Goal: Use online tool/utility: Use online tool/utility

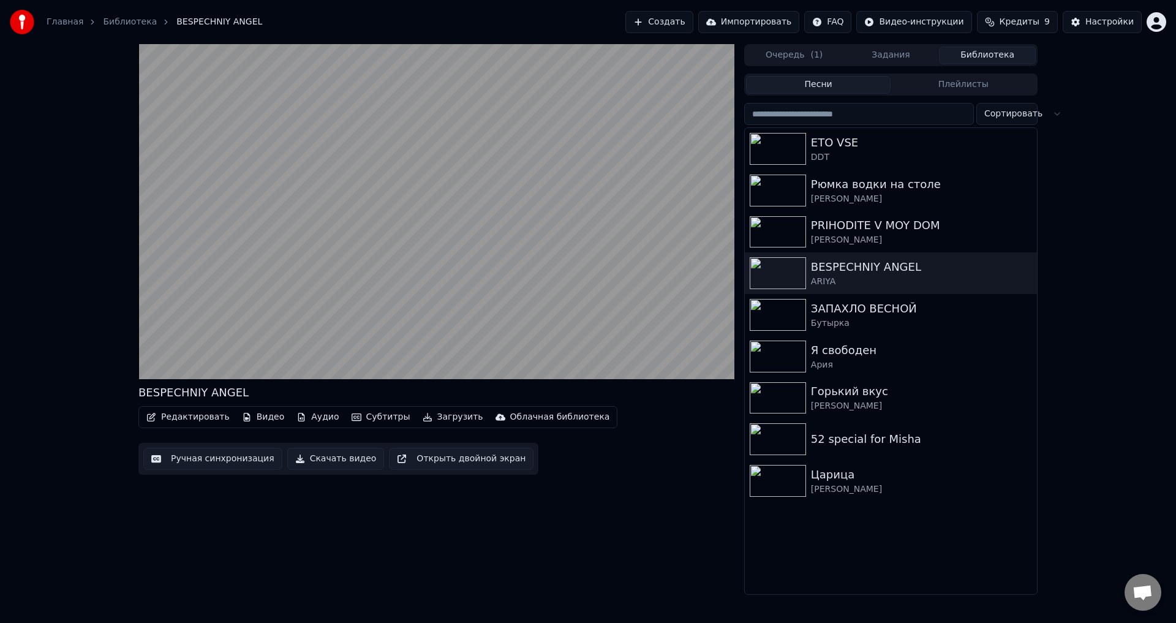
click at [406, 320] on video at bounding box center [436, 211] width 596 height 335
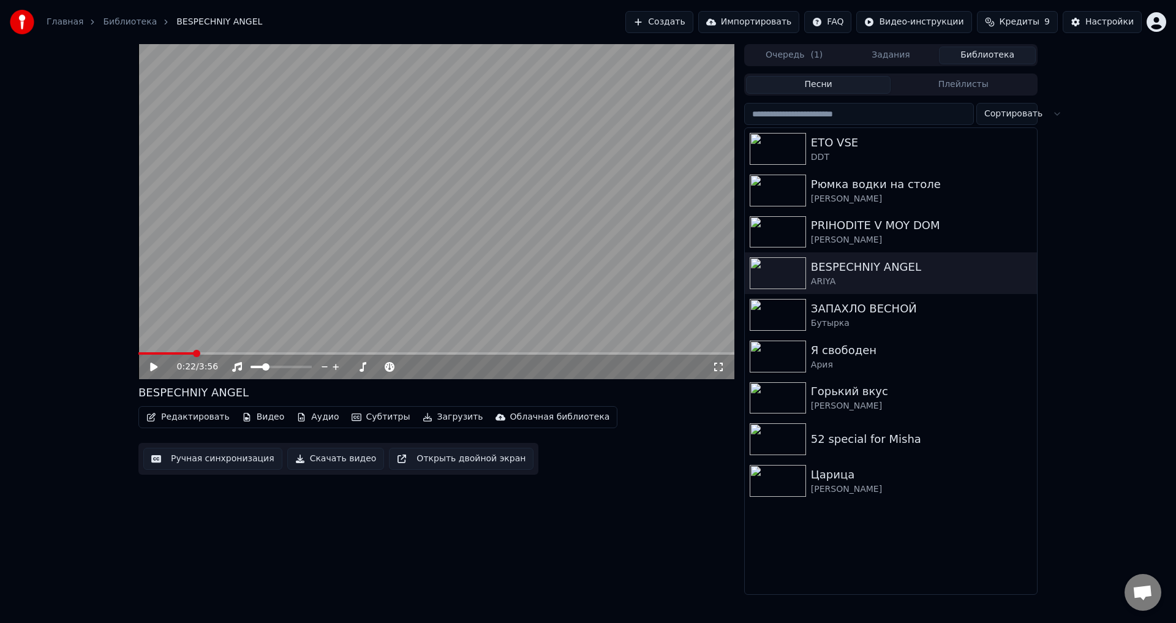
click at [153, 373] on div "0:22 / 3:56" at bounding box center [436, 367] width 586 height 12
click at [161, 369] on icon at bounding box center [162, 367] width 29 height 10
click at [763, 167] on div "ETO VSE DDT" at bounding box center [891, 149] width 292 height 42
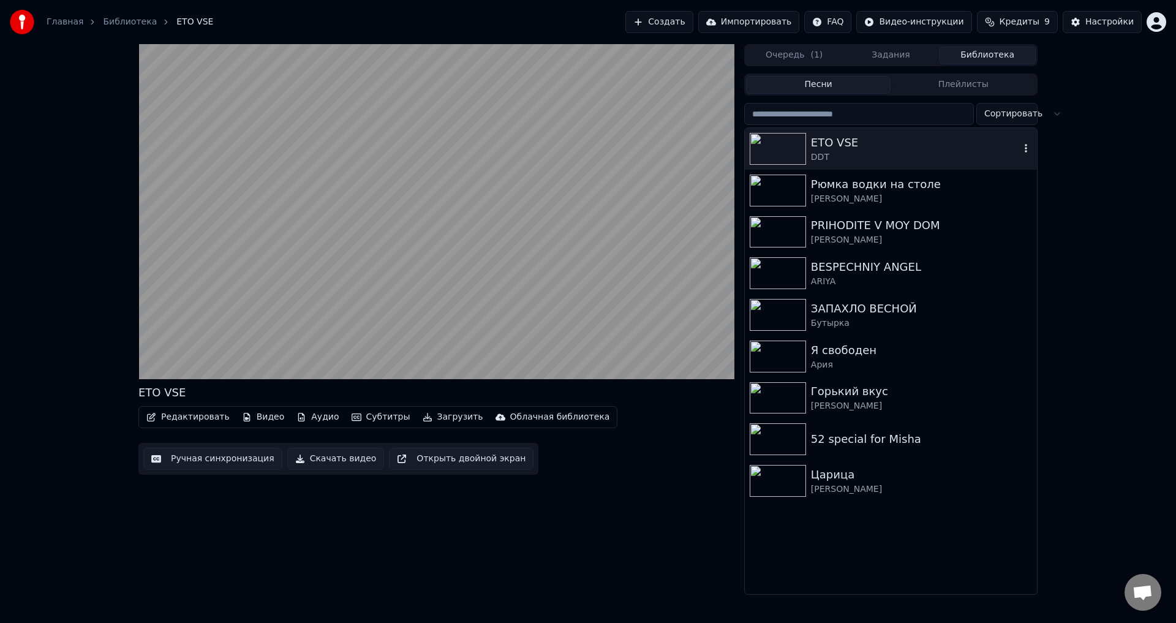
click at [222, 464] on button "Ручная синхронизация" at bounding box center [212, 459] width 139 height 22
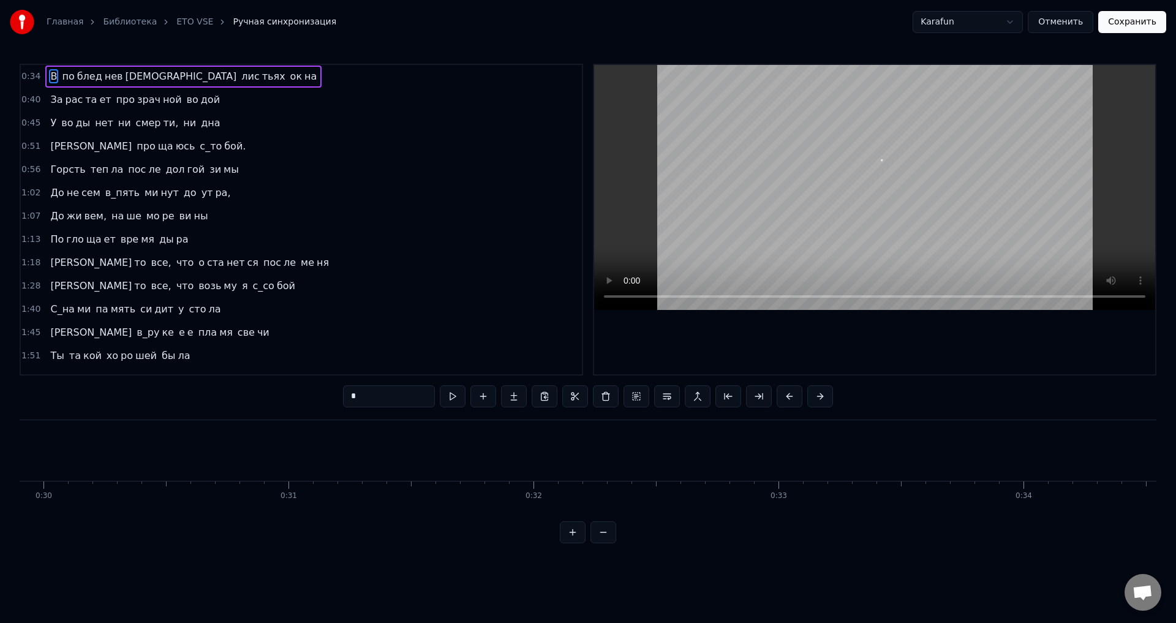
scroll to position [0, 8504]
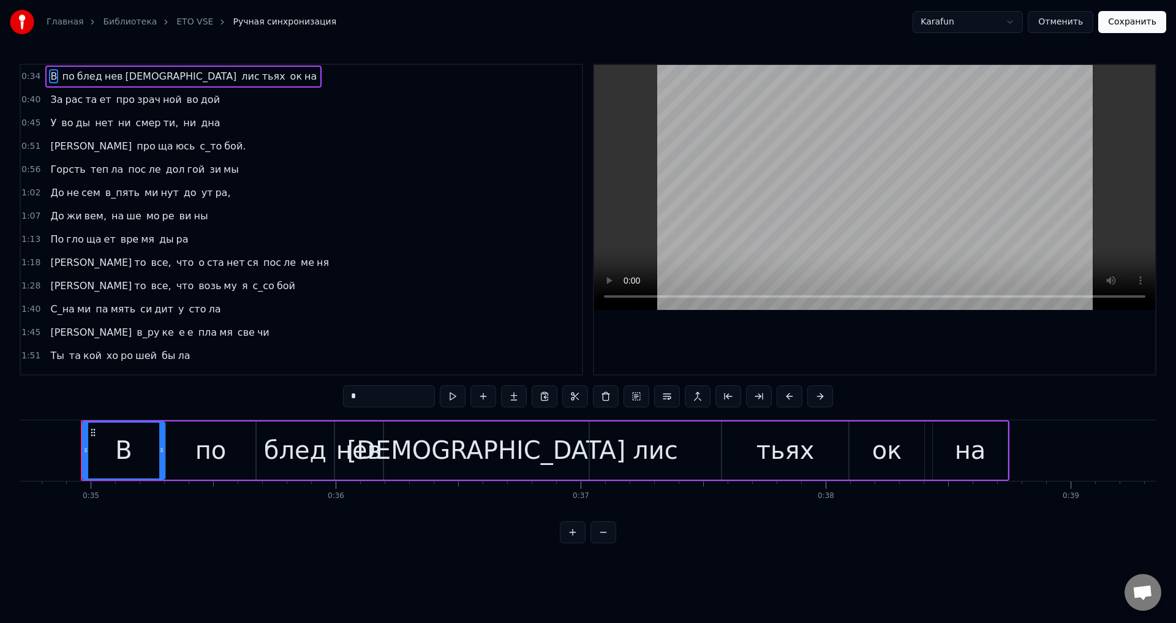
click at [1066, 19] on button "Отменить" at bounding box center [1061, 22] width 66 height 22
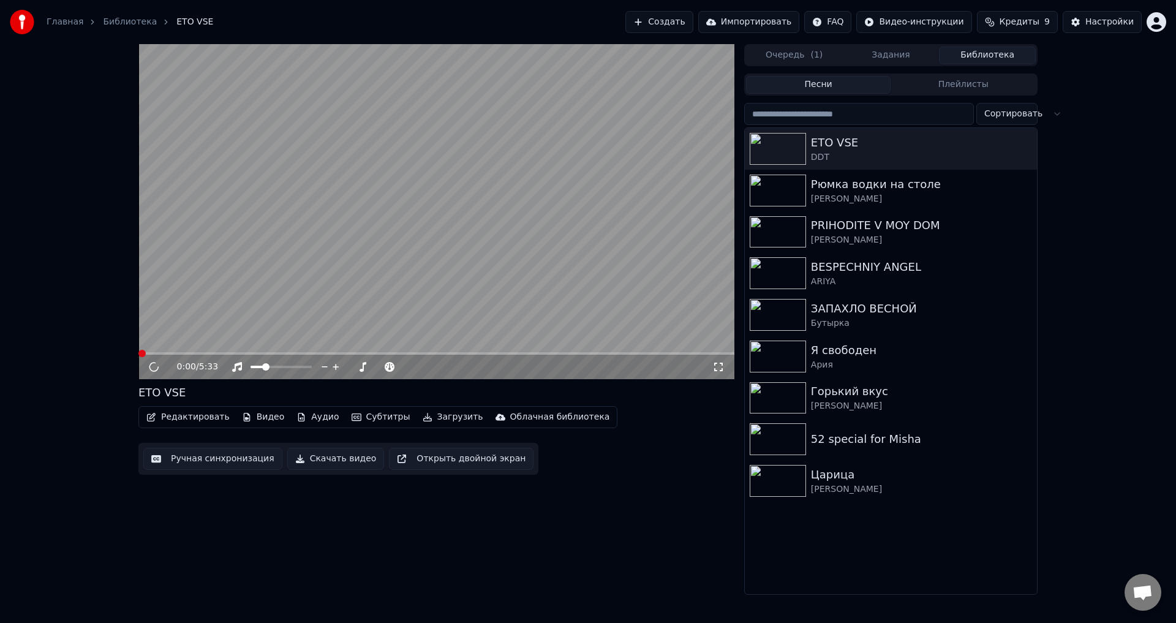
click at [903, 200] on div "[PERSON_NAME]" at bounding box center [921, 199] width 221 height 12
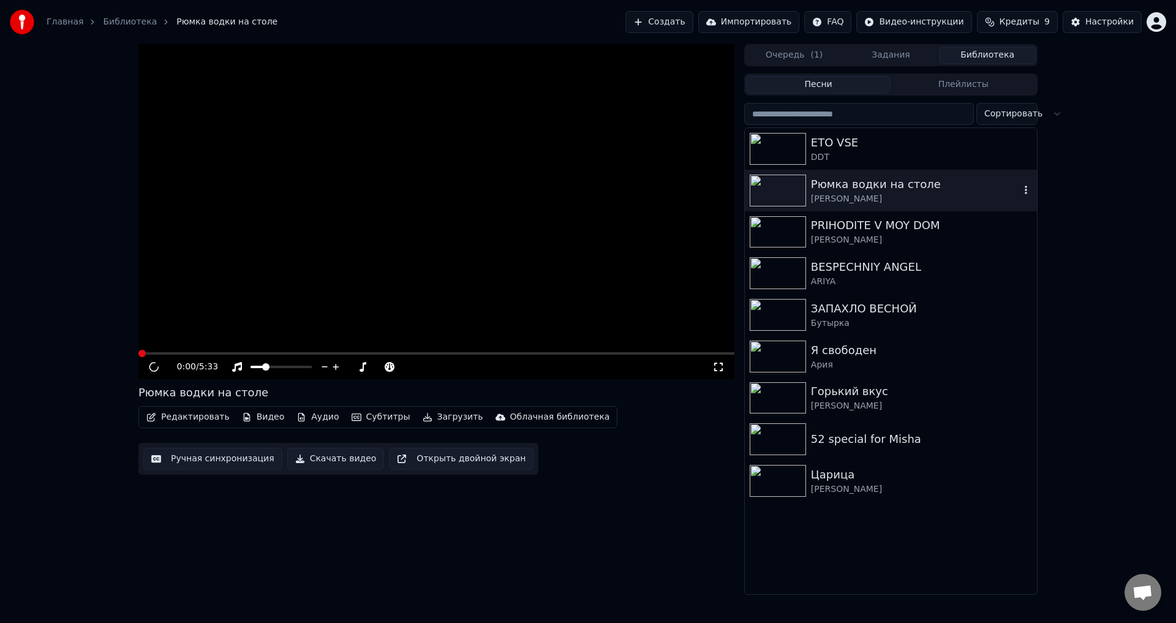
click at [918, 244] on div "[PERSON_NAME]" at bounding box center [921, 240] width 221 height 12
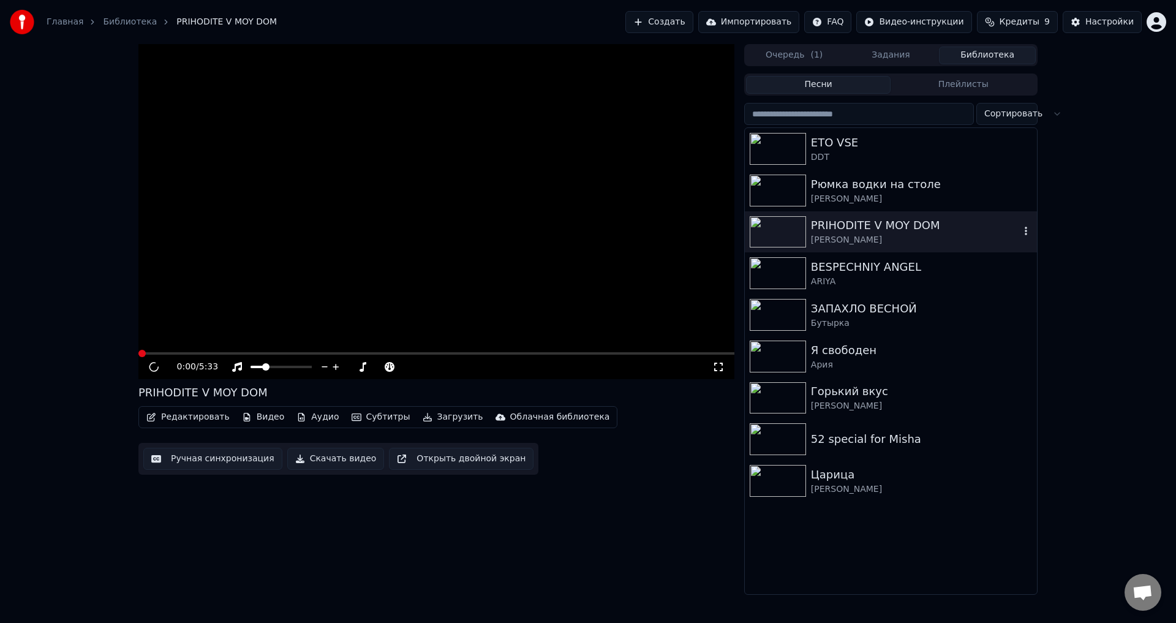
click at [904, 275] on div "BESPECHNIY ANGEL" at bounding box center [921, 266] width 221 height 17
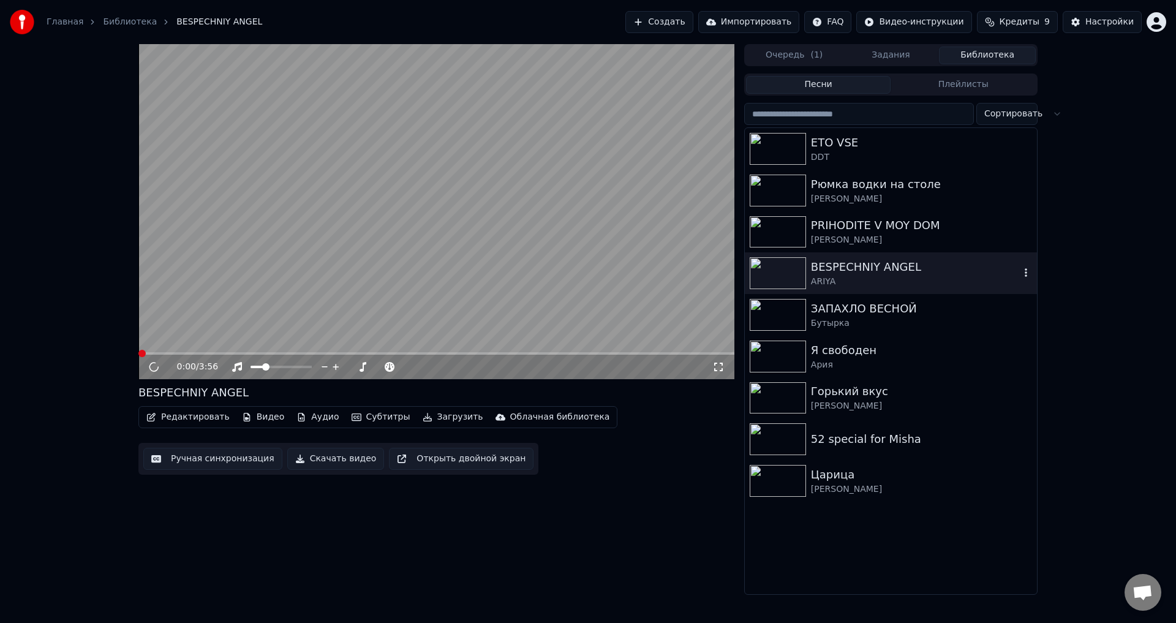
click at [903, 318] on div "Бутырка" at bounding box center [921, 323] width 221 height 12
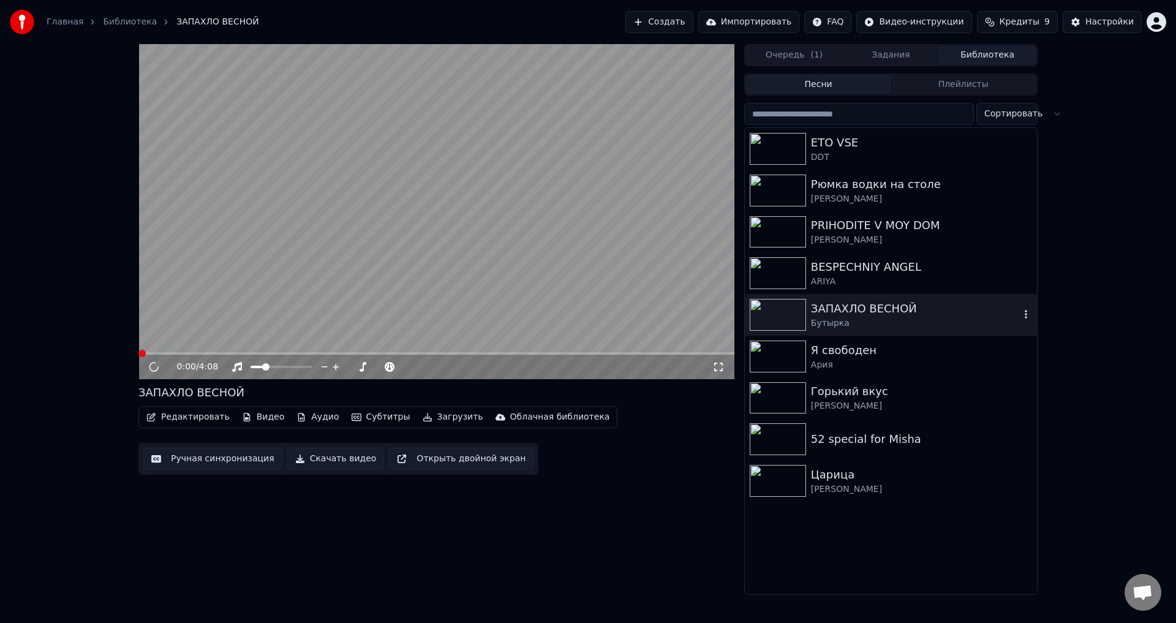
click at [213, 462] on button "Ручная синхронизация" at bounding box center [212, 459] width 139 height 22
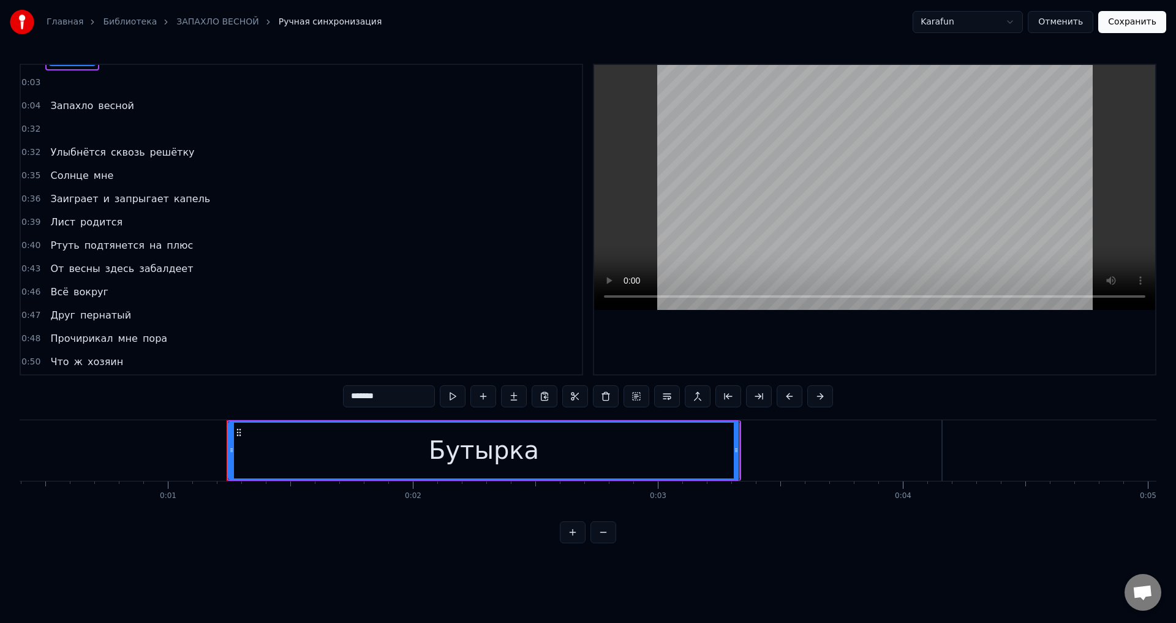
scroll to position [0, 99]
click at [233, 453] on div "Бутырка" at bounding box center [482, 451] width 510 height 56
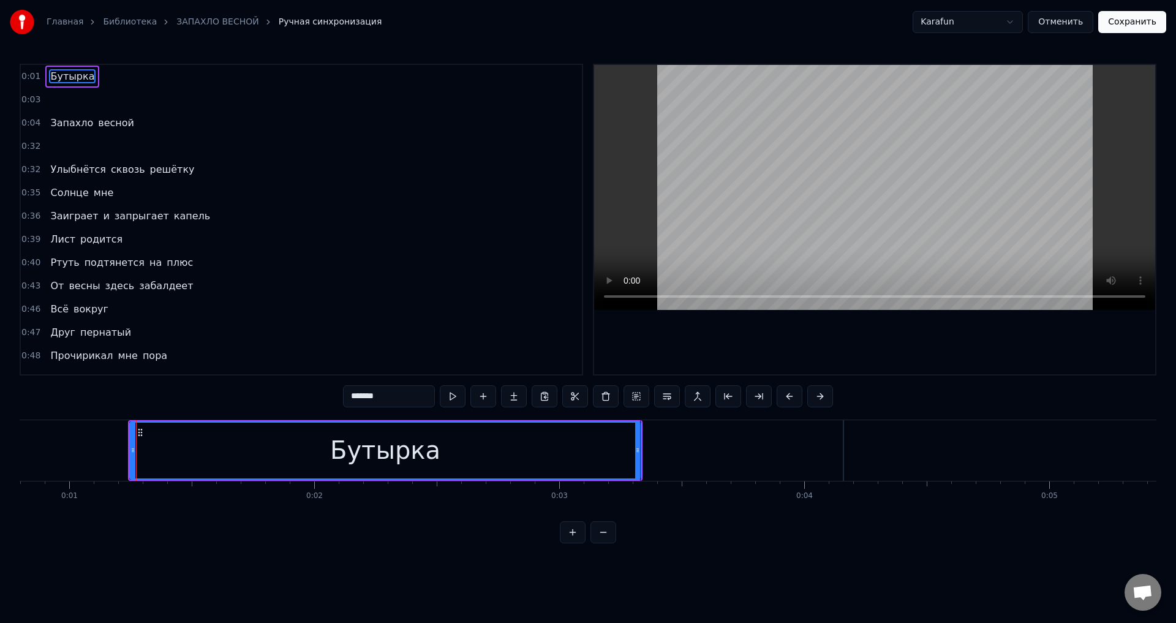
scroll to position [0, 196]
click at [607, 543] on button at bounding box center [603, 532] width 26 height 22
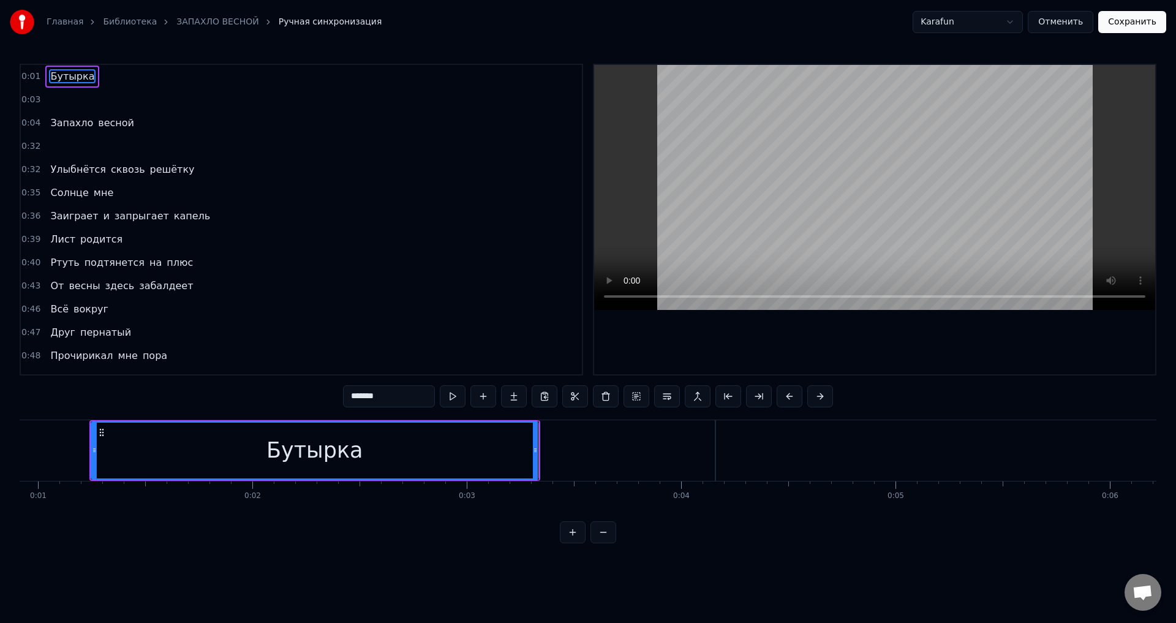
click at [595, 540] on button at bounding box center [603, 532] width 26 height 22
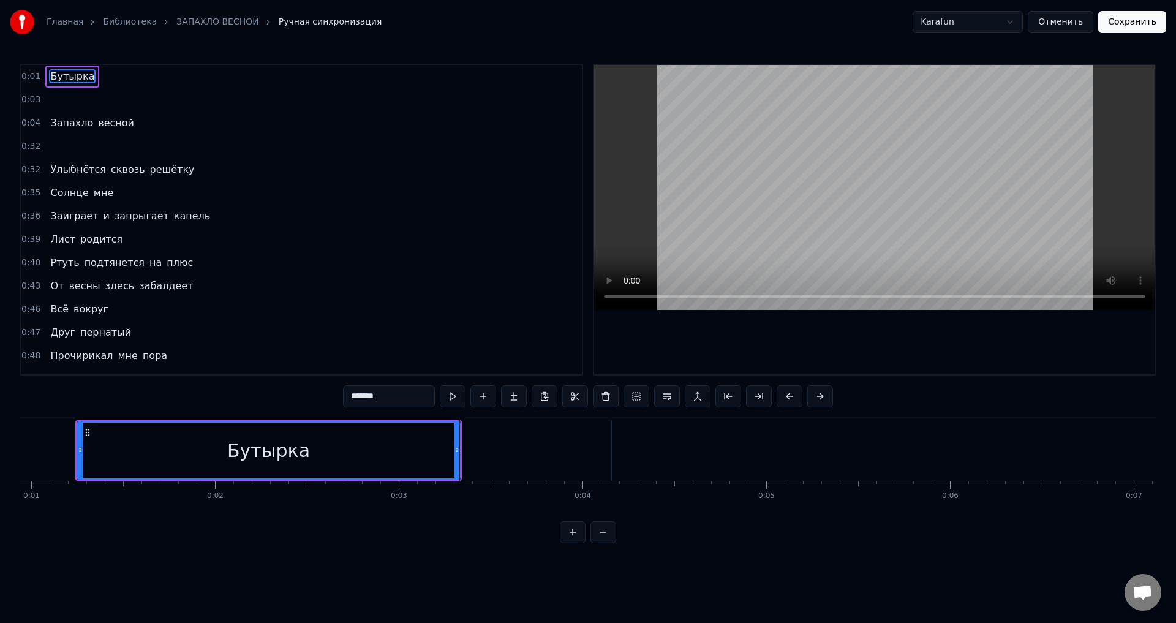
click at [594, 536] on button at bounding box center [603, 532] width 26 height 22
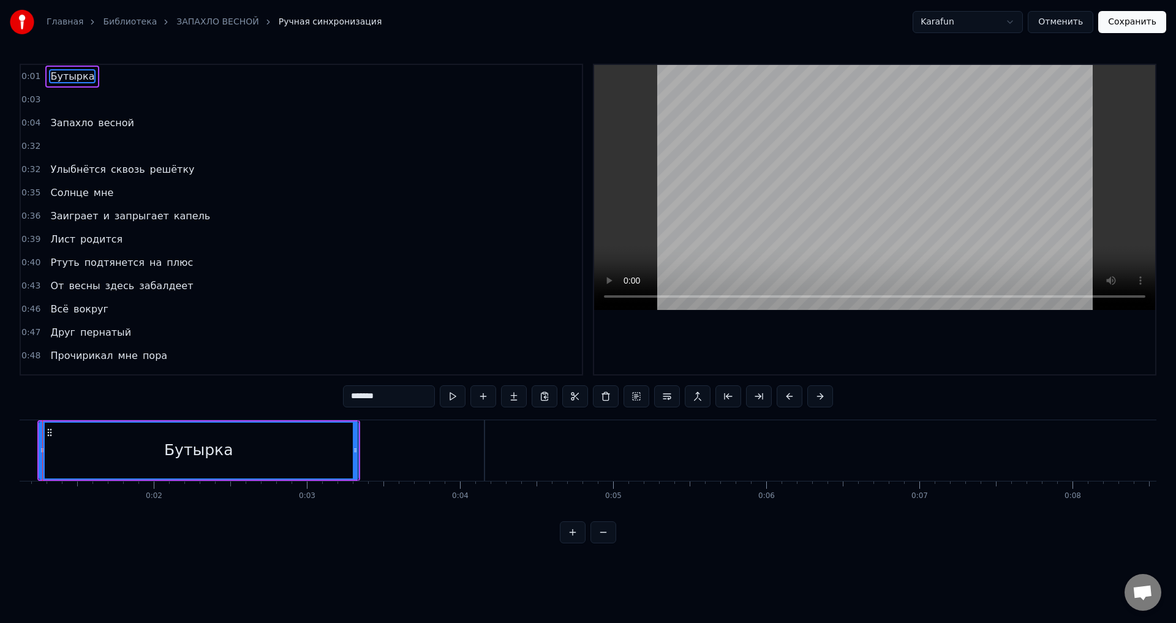
scroll to position [0, 134]
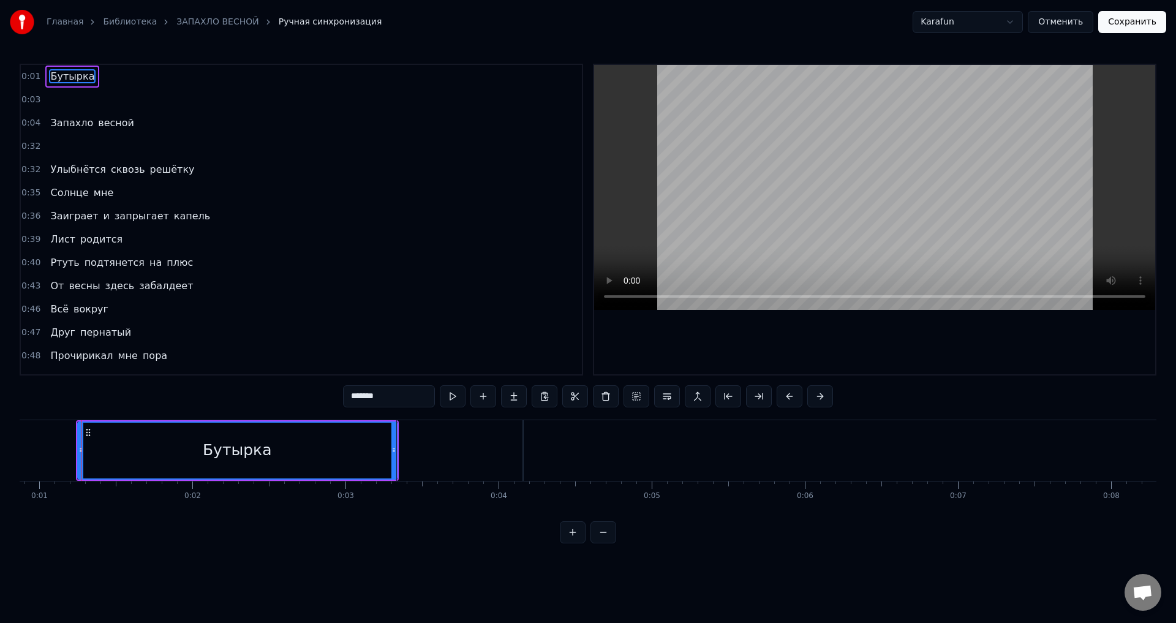
click at [581, 535] on button at bounding box center [573, 532] width 26 height 22
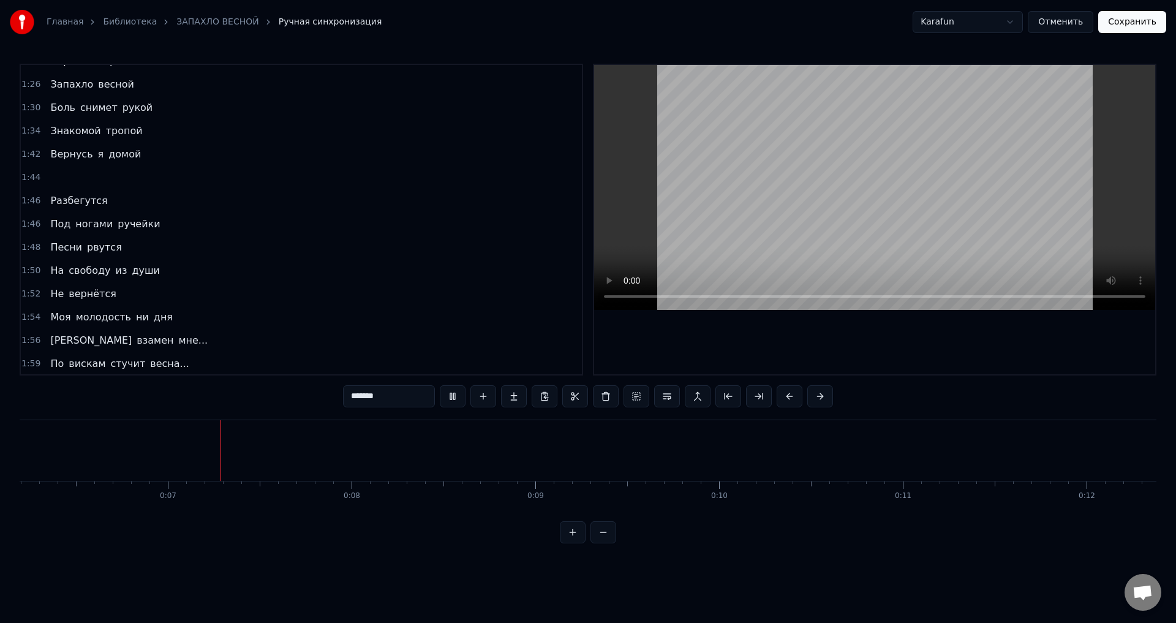
scroll to position [0, 1154]
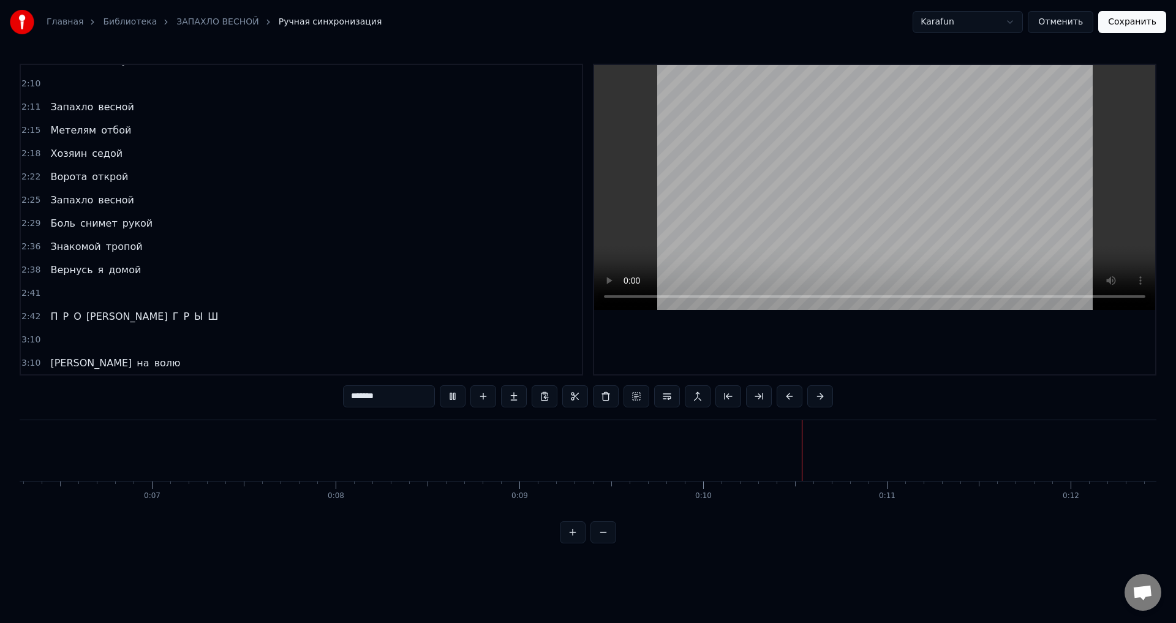
click at [68, 108] on span "Запахло" at bounding box center [71, 107] width 45 height 14
type input "*******"
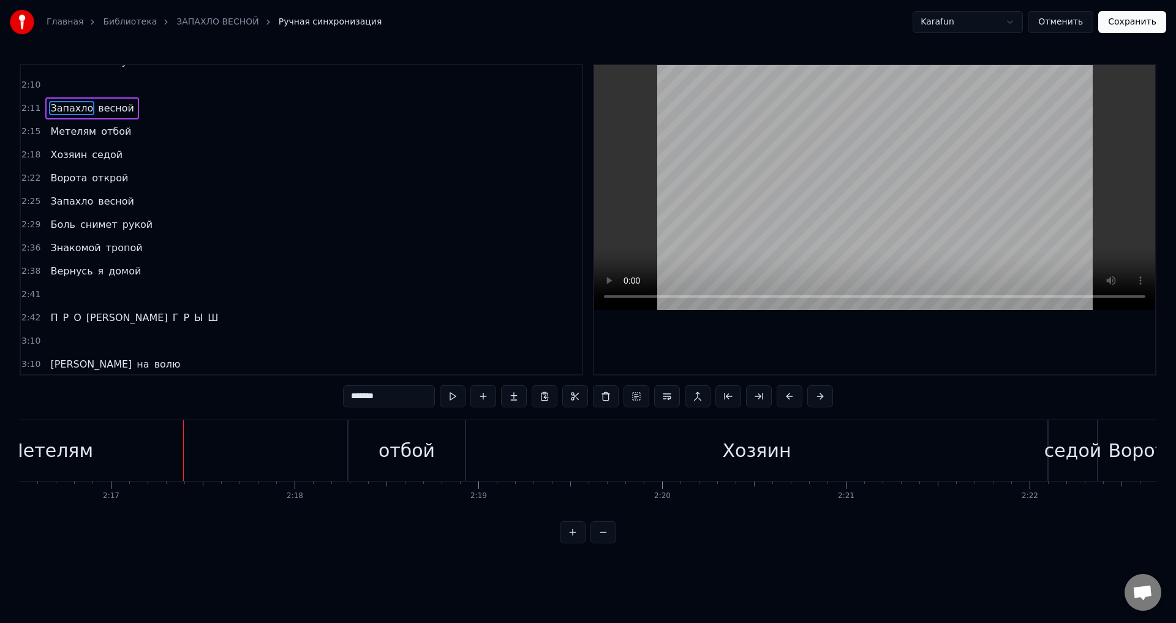
scroll to position [0, 25155]
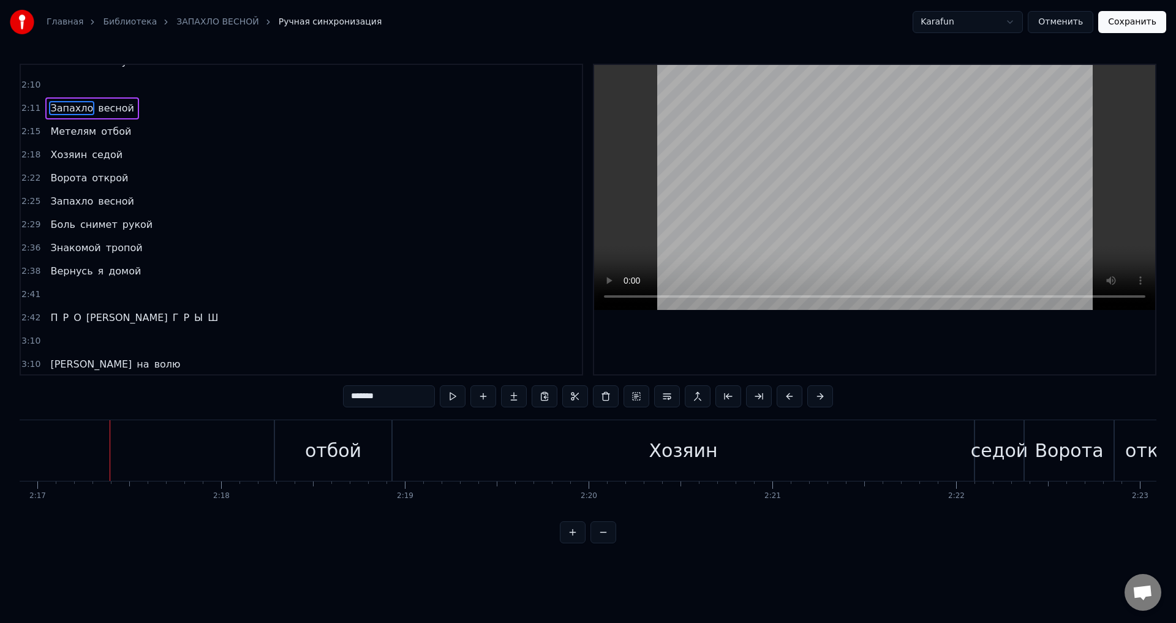
click at [70, 24] on link "Главная" at bounding box center [65, 22] width 37 height 12
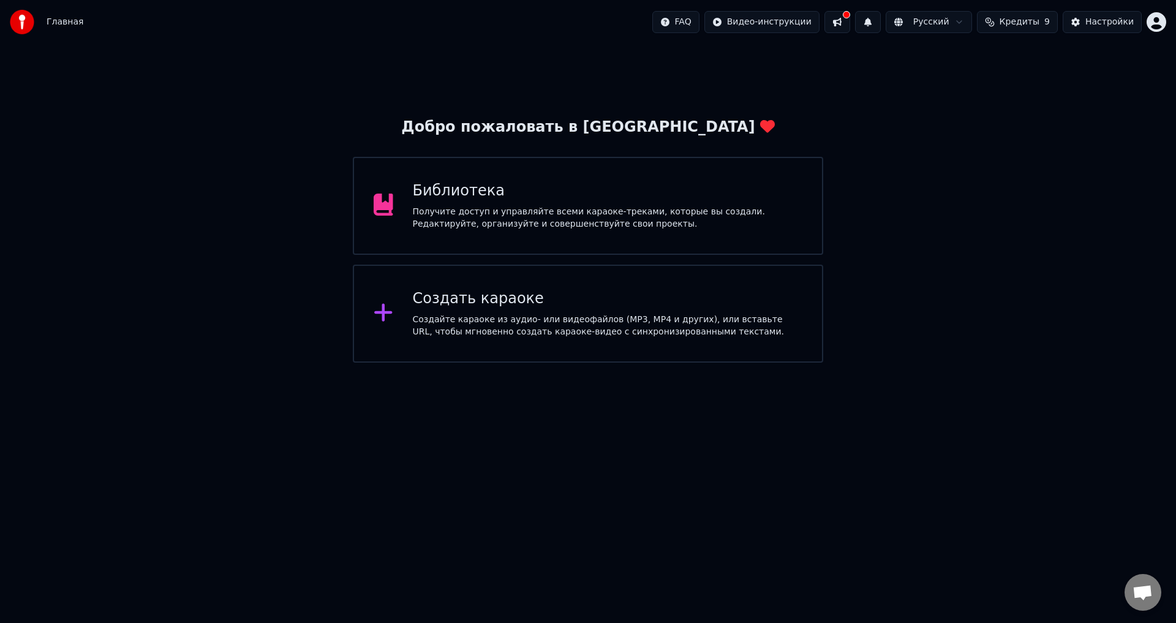
click at [649, 190] on div "Библиотека" at bounding box center [608, 191] width 390 height 20
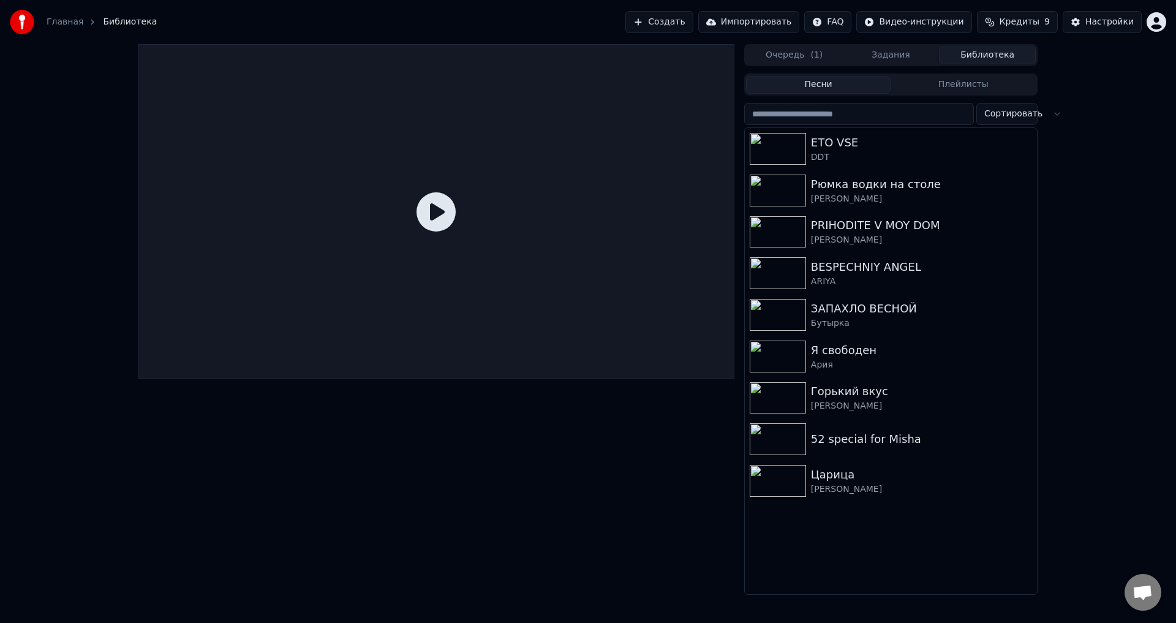
click at [892, 323] on div "Бутырка" at bounding box center [921, 323] width 221 height 12
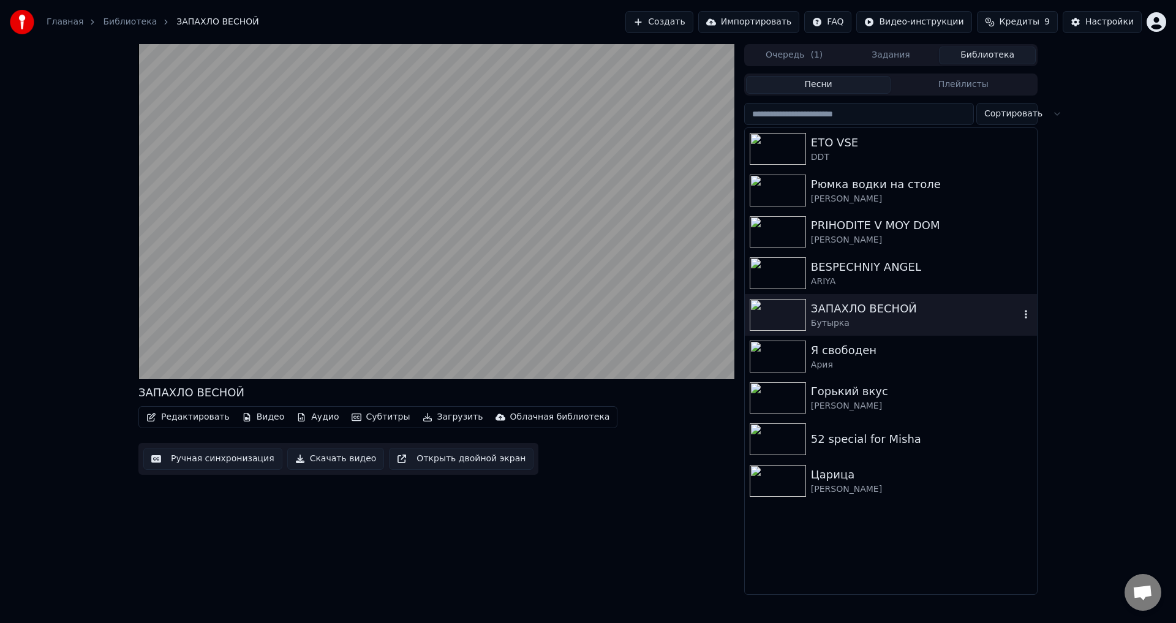
click at [360, 327] on video at bounding box center [436, 211] width 596 height 335
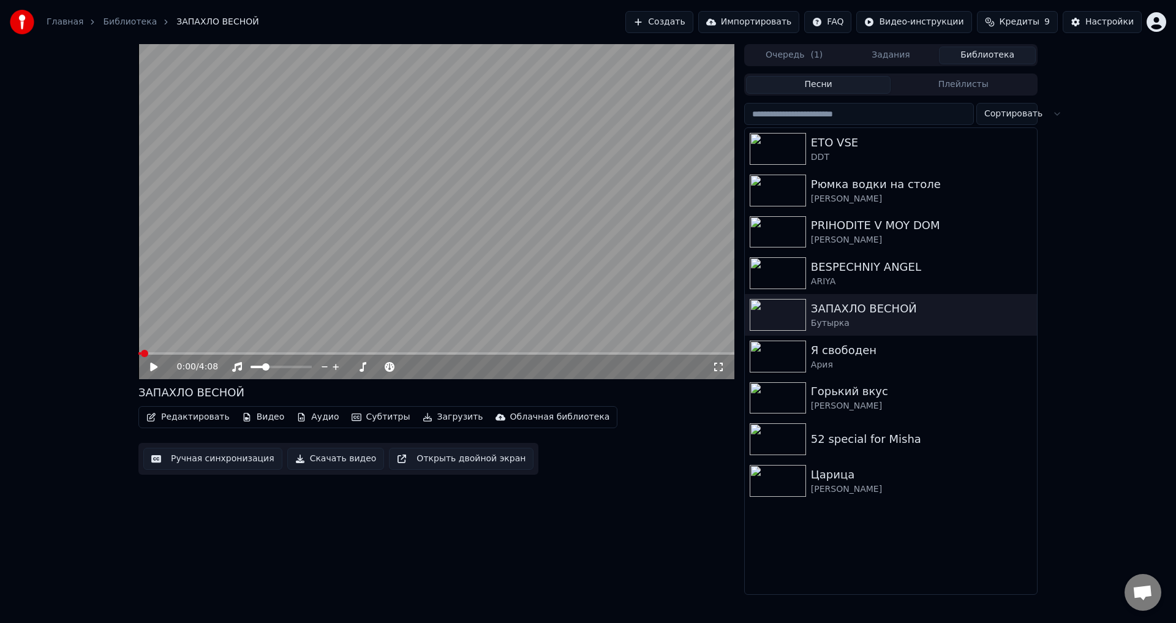
click at [224, 461] on button "Ручная синхронизация" at bounding box center [212, 459] width 139 height 22
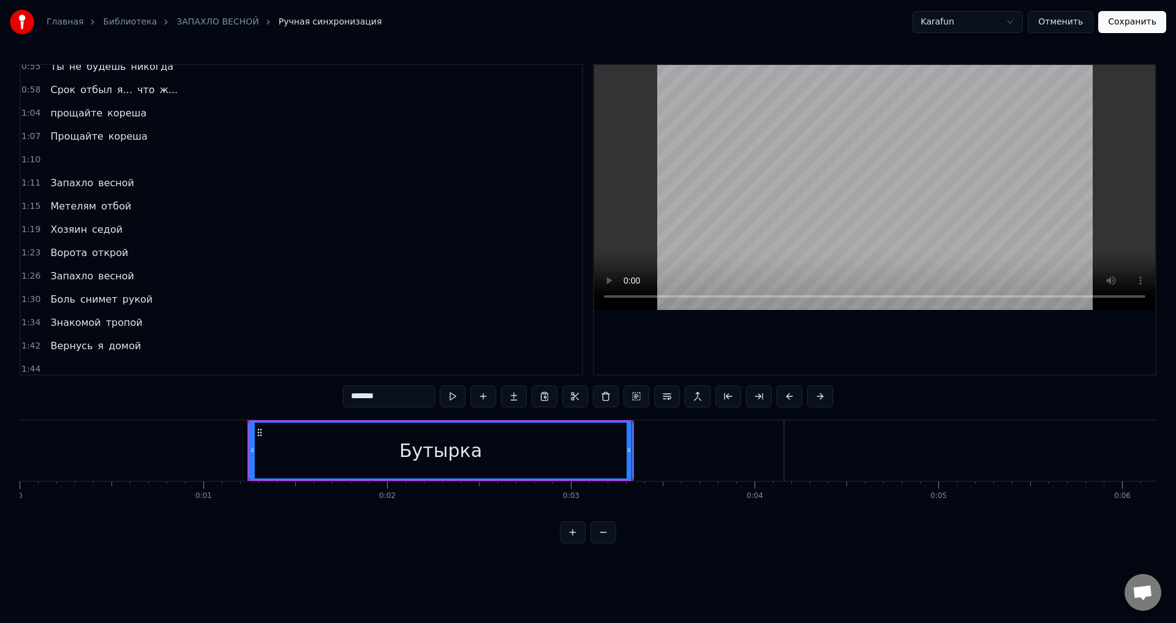
click at [116, 184] on span "весной" at bounding box center [116, 183] width 39 height 14
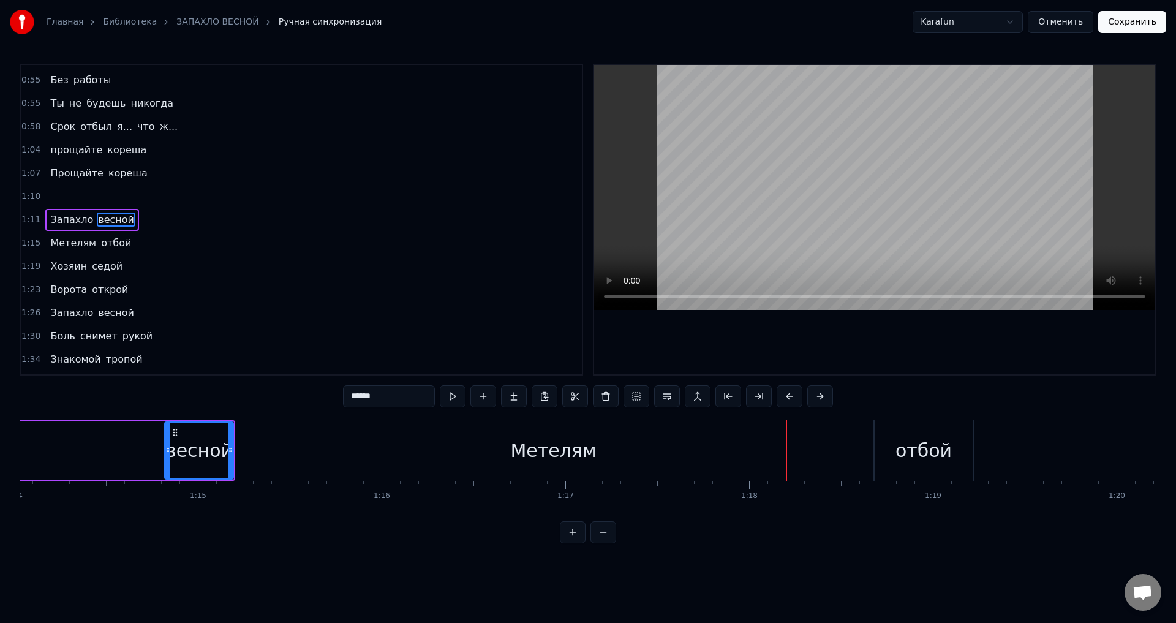
scroll to position [0, 13597]
click at [745, 470] on div "Метелям" at bounding box center [559, 450] width 640 height 61
type input "*******"
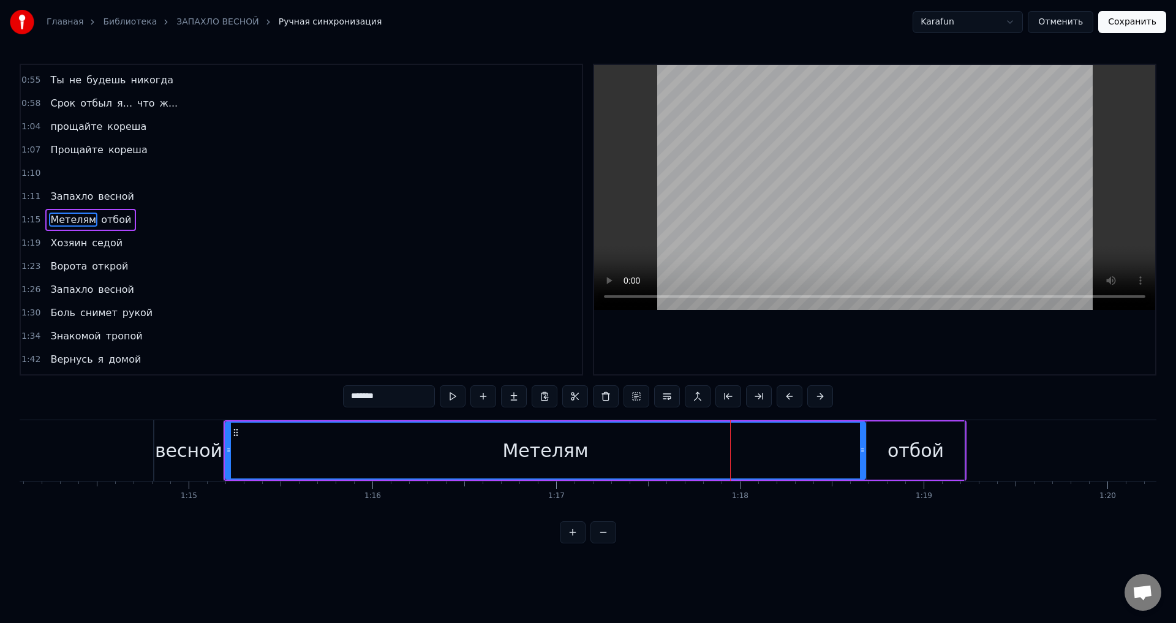
scroll to position [0, 13615]
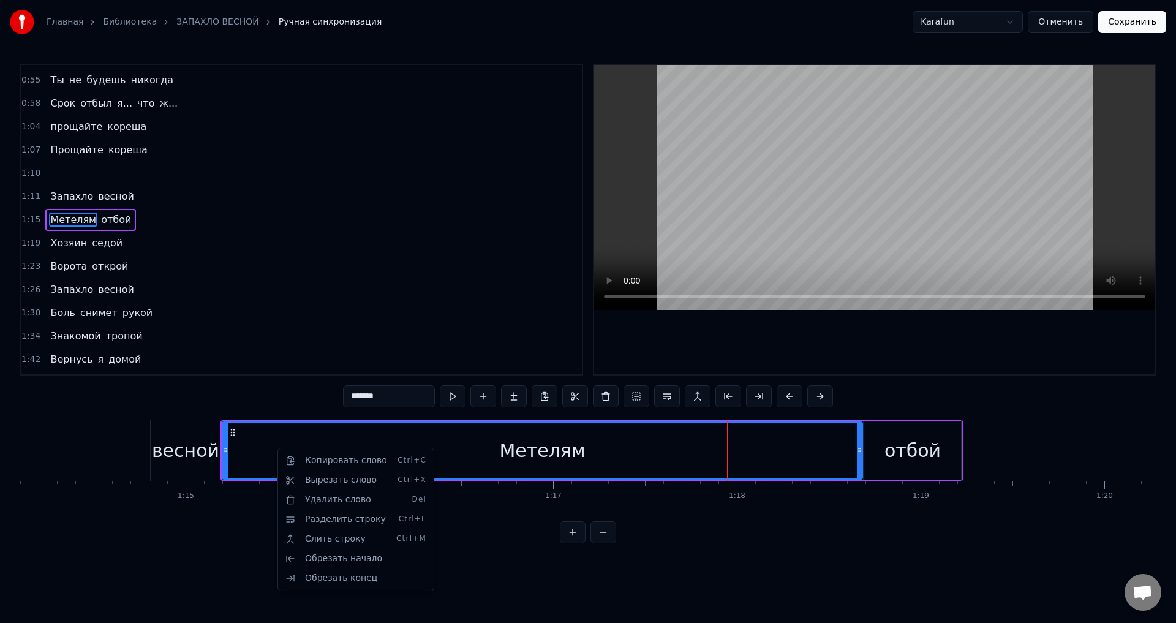
click at [224, 461] on html "Главная Библиотека ЗАПАХЛО ВЕСНОЙ Ручная синхронизация Karafun Отменить Сохрани…" at bounding box center [588, 281] width 1176 height 563
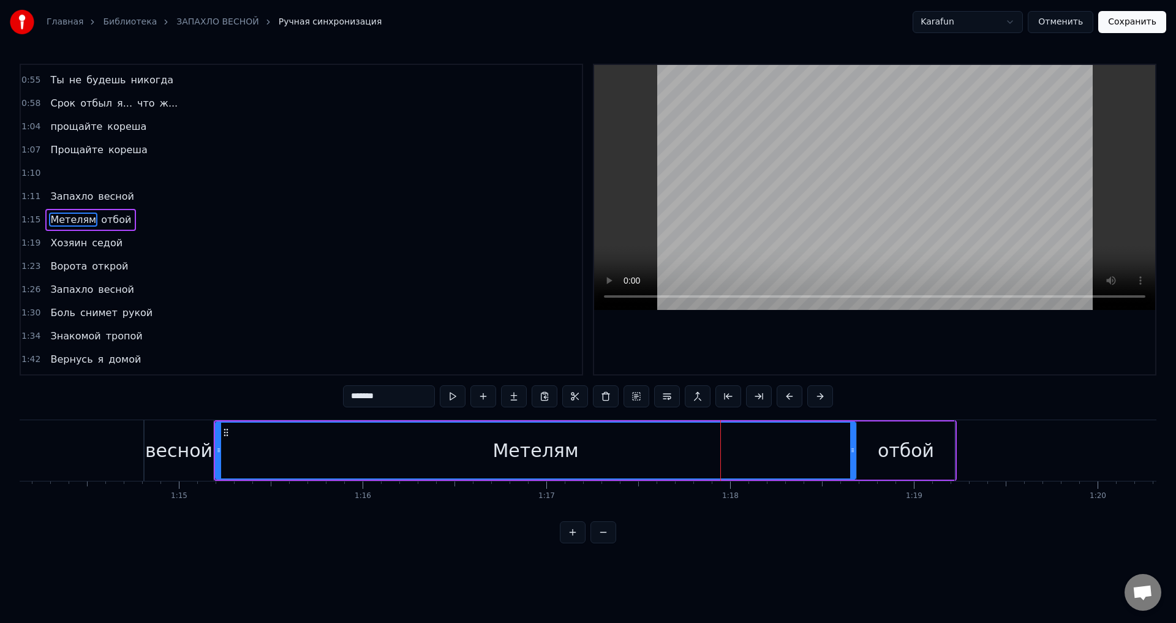
scroll to position [0, 13616]
click at [789, 389] on body "Главная Библиотека ЗАПАХЛО ВЕСНОЙ Ручная синхронизация Karafun Отменить Сохрани…" at bounding box center [588, 271] width 1176 height 543
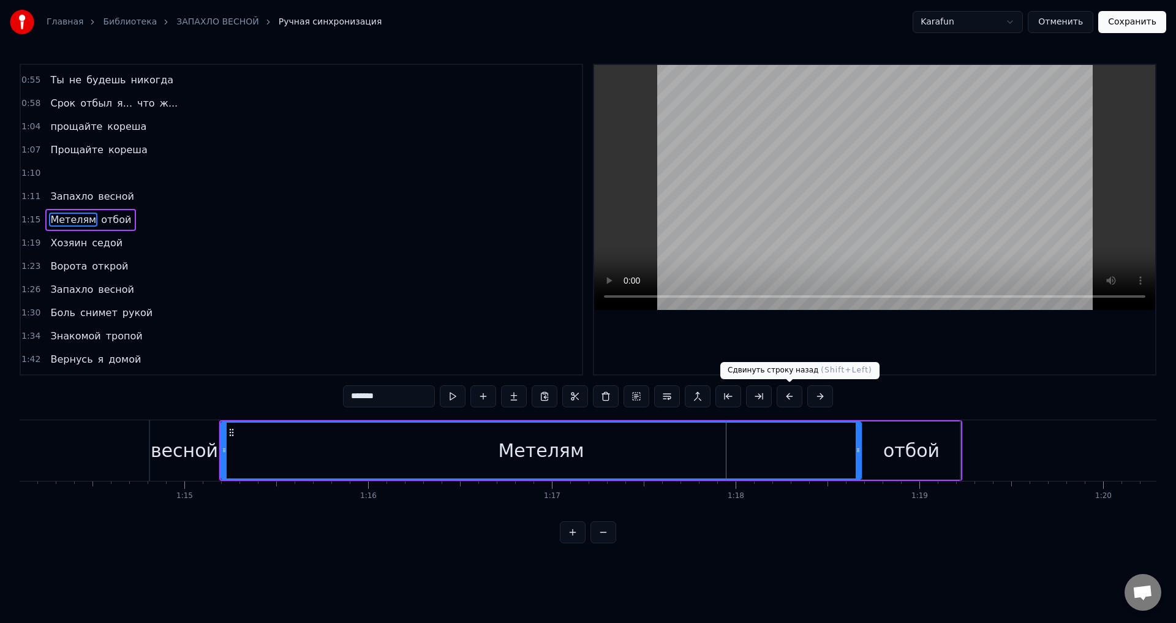
click at [794, 396] on button at bounding box center [790, 396] width 26 height 22
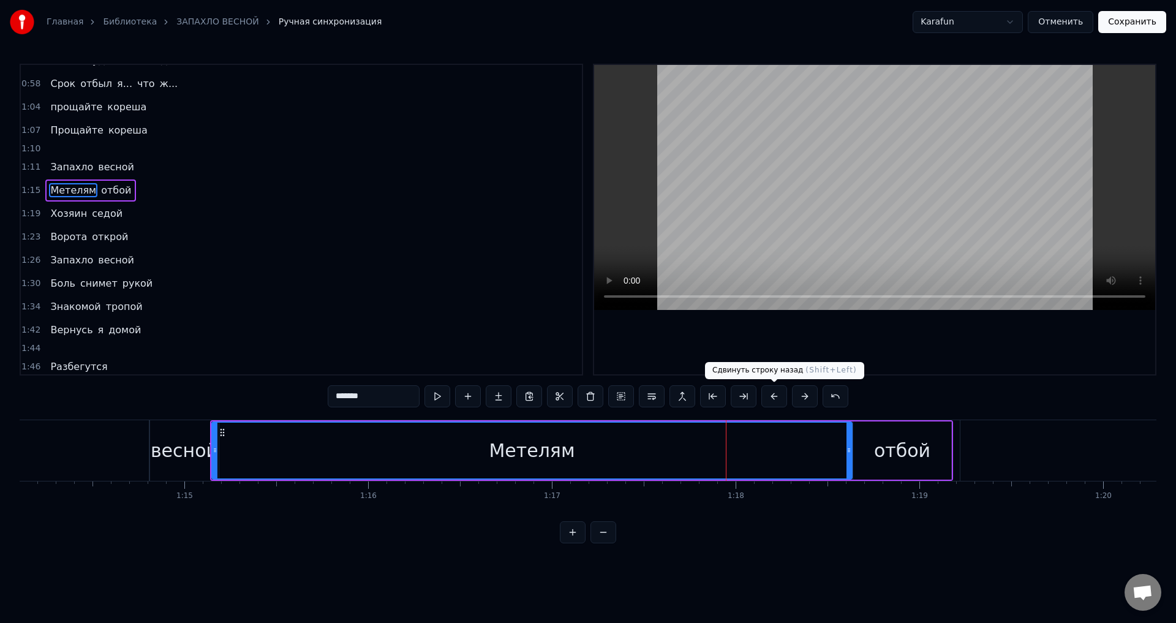
scroll to position [349, 0]
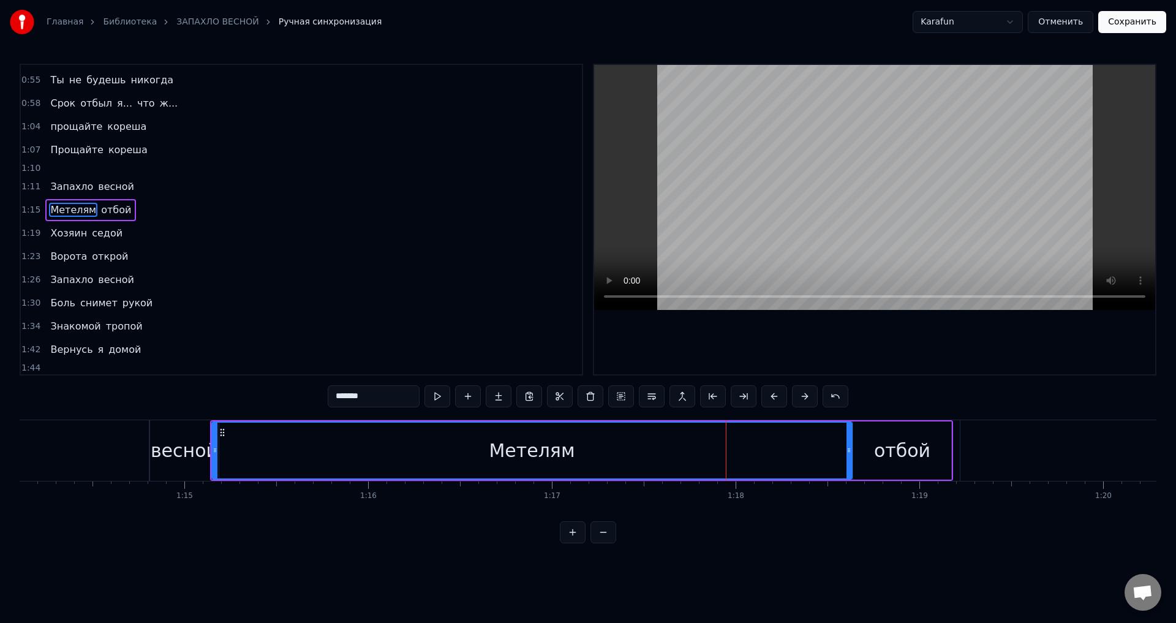
click at [776, 400] on button at bounding box center [774, 396] width 26 height 22
click at [775, 393] on button at bounding box center [774, 396] width 26 height 22
click at [773, 399] on button at bounding box center [774, 396] width 26 height 22
click at [772, 395] on button at bounding box center [774, 396] width 26 height 22
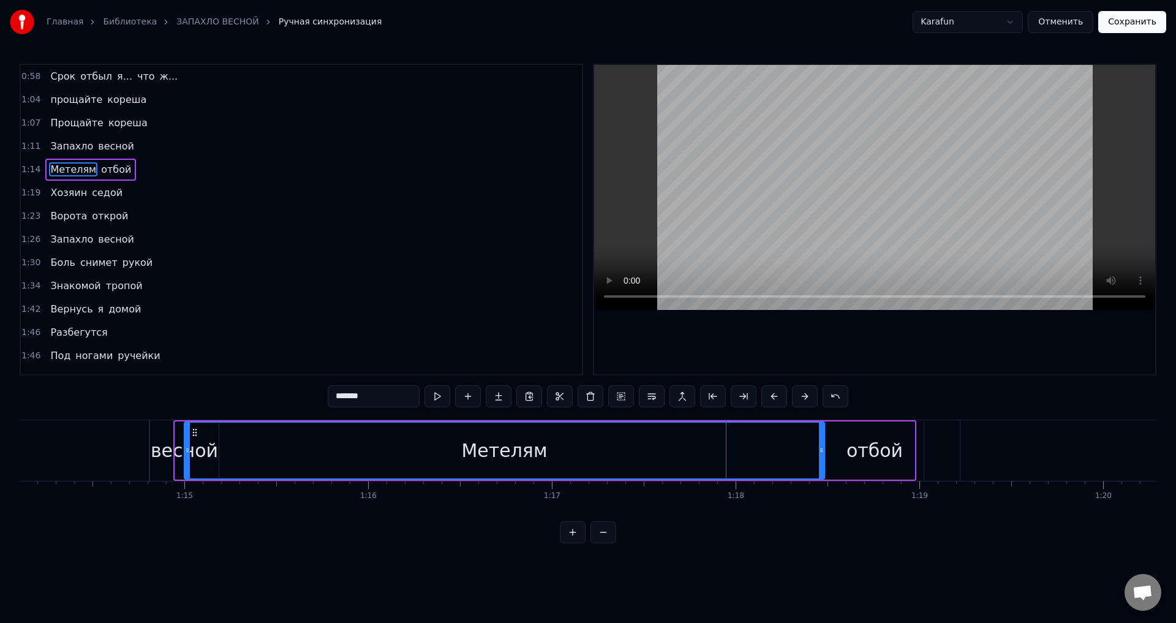
scroll to position [322, 0]
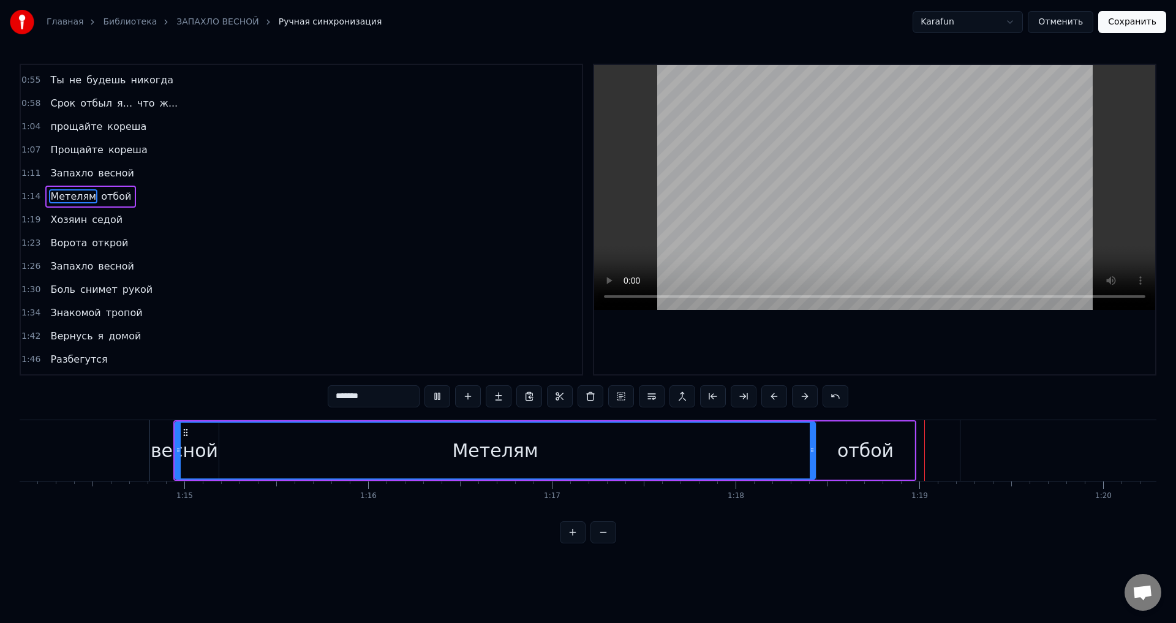
click at [266, 435] on div "Метелям" at bounding box center [495, 451] width 639 height 56
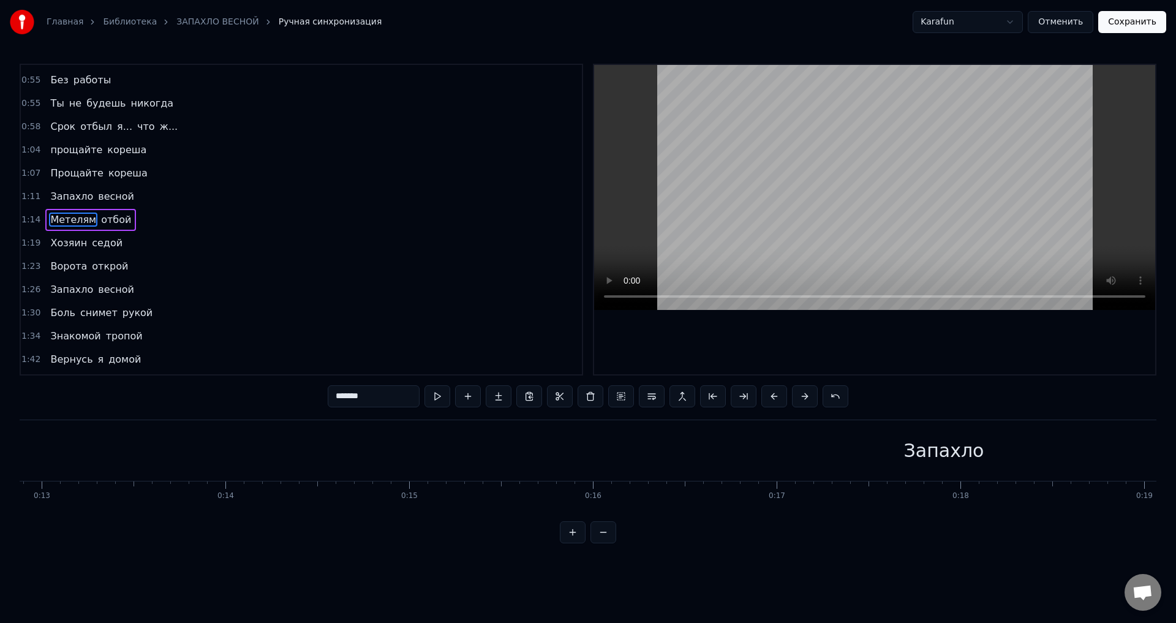
scroll to position [0, 567]
click at [59, 241] on span "Хозяин" at bounding box center [68, 243] width 39 height 14
type input "******"
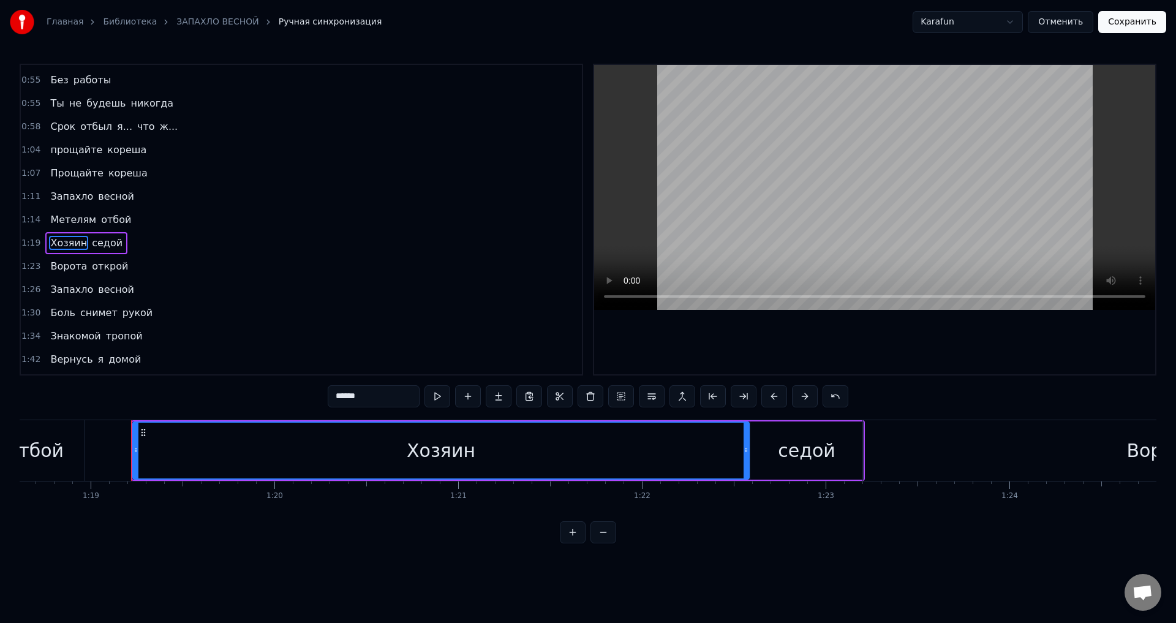
scroll to position [0, 14495]
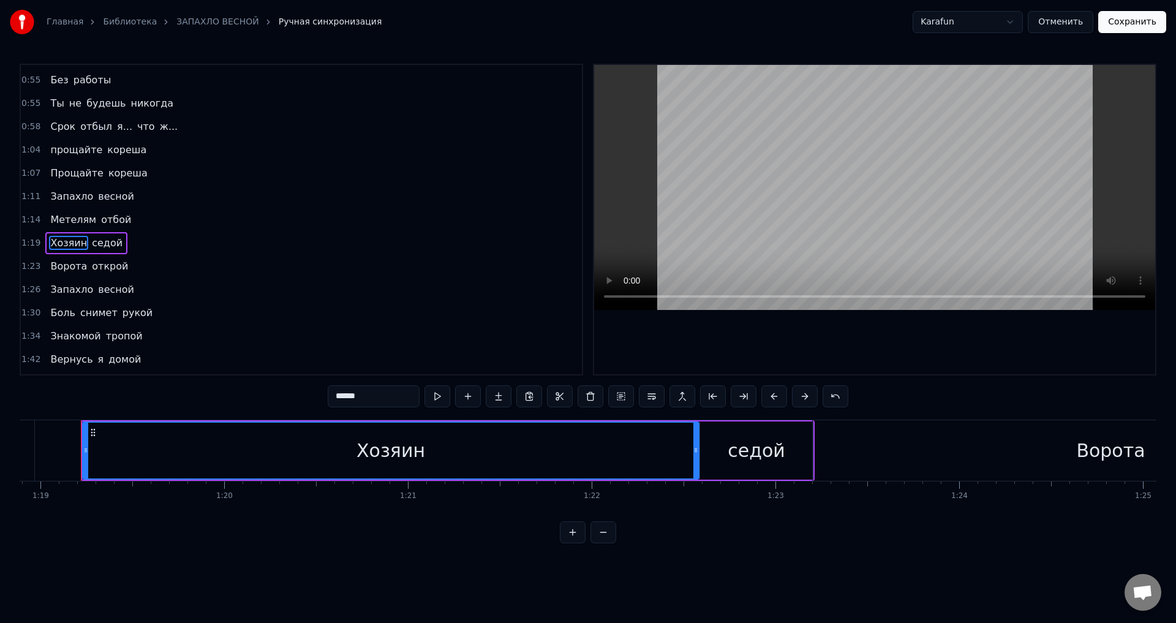
click at [718, 397] on button at bounding box center [713, 396] width 26 height 22
click at [718, 391] on button at bounding box center [713, 396] width 26 height 22
click at [714, 394] on button at bounding box center [713, 396] width 26 height 22
click at [711, 395] on button at bounding box center [713, 396] width 26 height 22
click at [714, 394] on button at bounding box center [713, 396] width 26 height 22
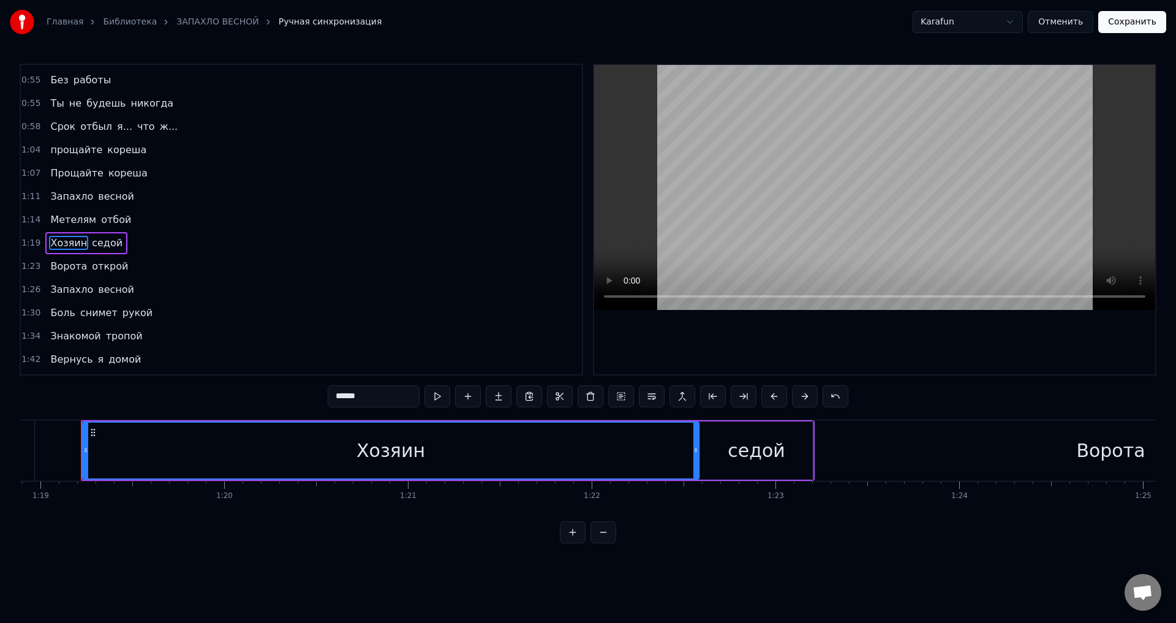
click at [713, 394] on button at bounding box center [713, 396] width 26 height 22
click at [712, 393] on button at bounding box center [713, 396] width 26 height 22
click at [717, 389] on button at bounding box center [713, 396] width 26 height 22
click at [715, 390] on button at bounding box center [713, 396] width 26 height 22
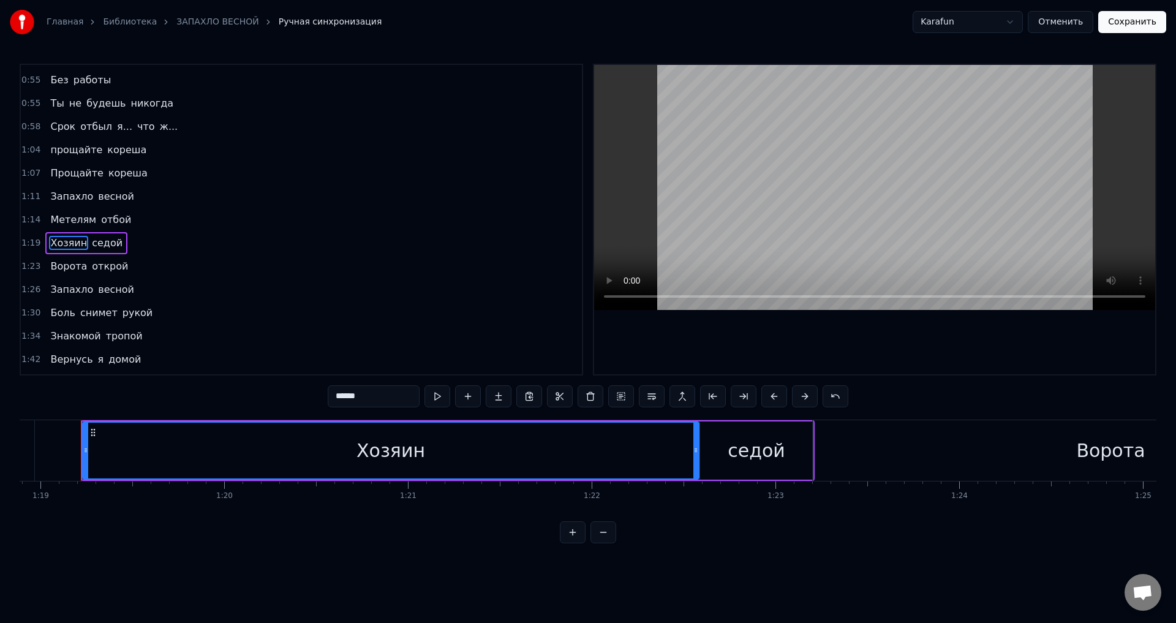
click at [780, 399] on button at bounding box center [774, 396] width 26 height 22
click at [772, 402] on button at bounding box center [774, 396] width 26 height 22
click at [773, 398] on button at bounding box center [774, 396] width 26 height 22
click at [764, 391] on button at bounding box center [774, 396] width 26 height 22
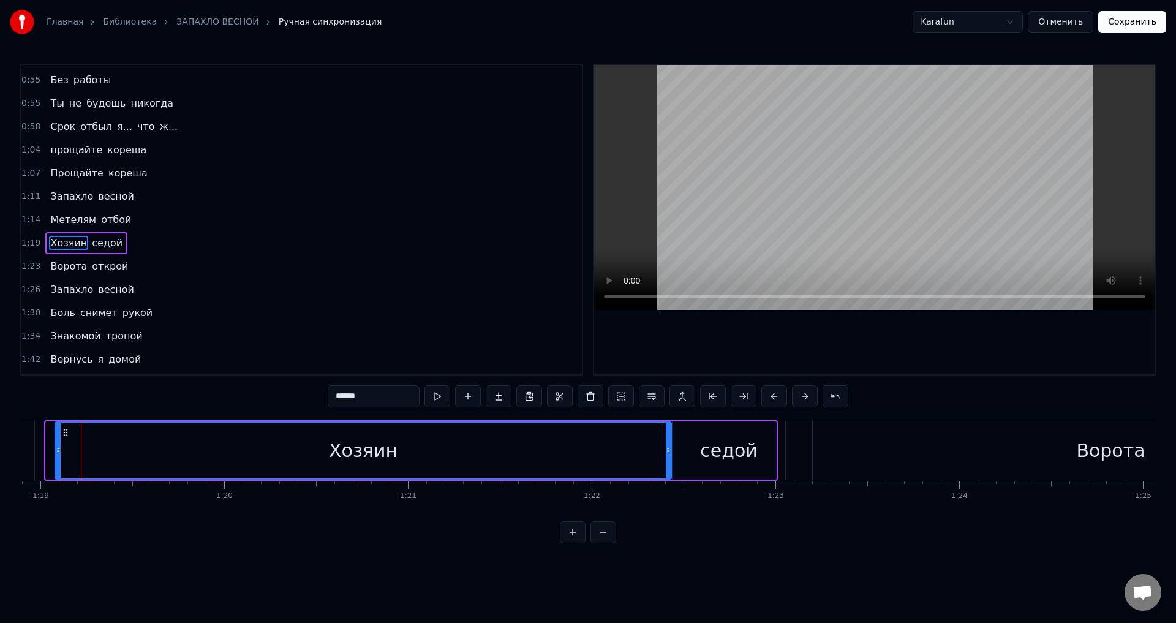
click at [764, 390] on button at bounding box center [774, 396] width 26 height 22
click at [766, 394] on button at bounding box center [774, 396] width 26 height 22
click at [766, 390] on button at bounding box center [774, 396] width 26 height 22
click at [767, 388] on button at bounding box center [774, 396] width 26 height 22
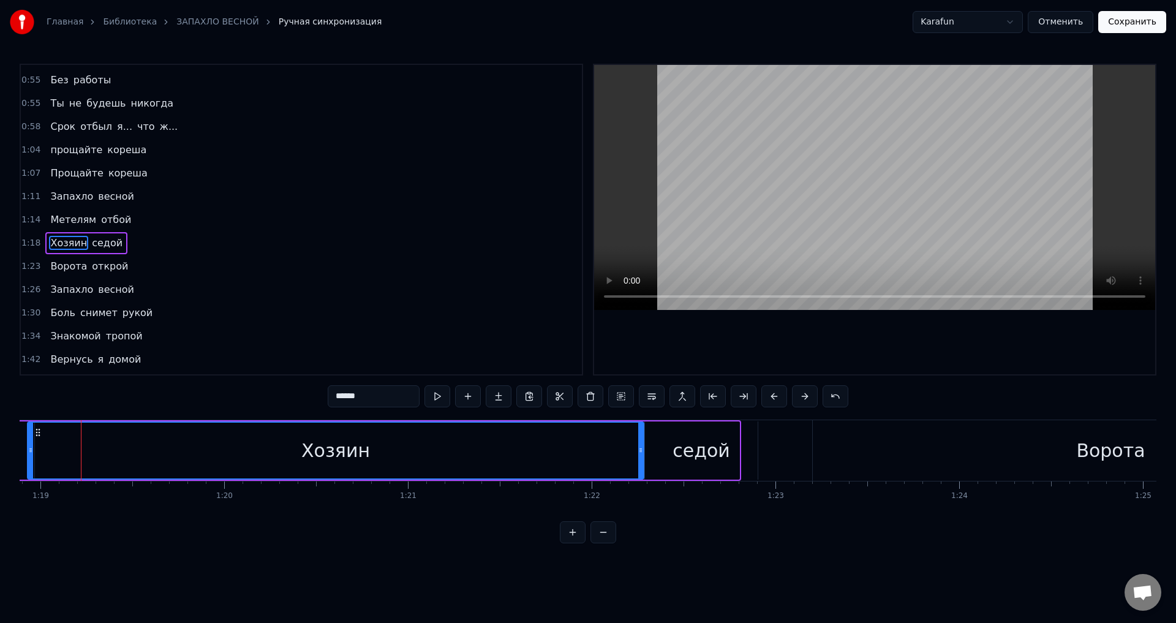
click at [771, 393] on button at bounding box center [774, 396] width 26 height 22
click at [771, 390] on button at bounding box center [774, 396] width 26 height 22
click at [772, 388] on button at bounding box center [774, 396] width 26 height 22
click at [770, 386] on button at bounding box center [774, 396] width 26 height 22
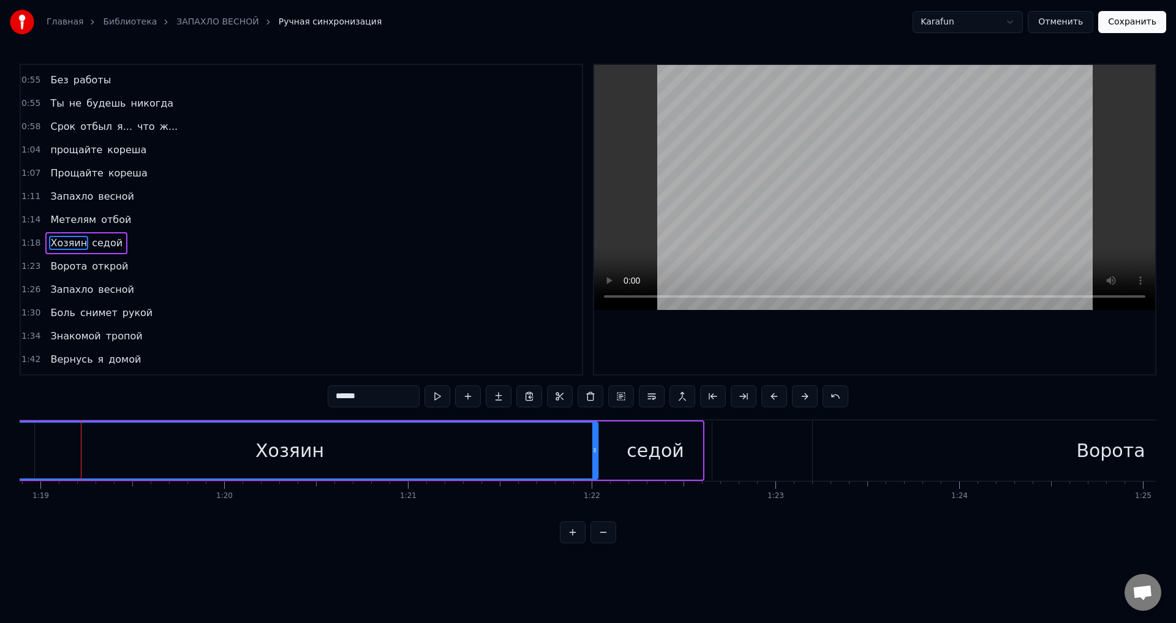
click at [769, 390] on button at bounding box center [774, 396] width 26 height 22
click at [775, 397] on button at bounding box center [774, 396] width 26 height 22
click at [774, 394] on button at bounding box center [774, 396] width 26 height 22
click at [772, 395] on button at bounding box center [774, 396] width 26 height 22
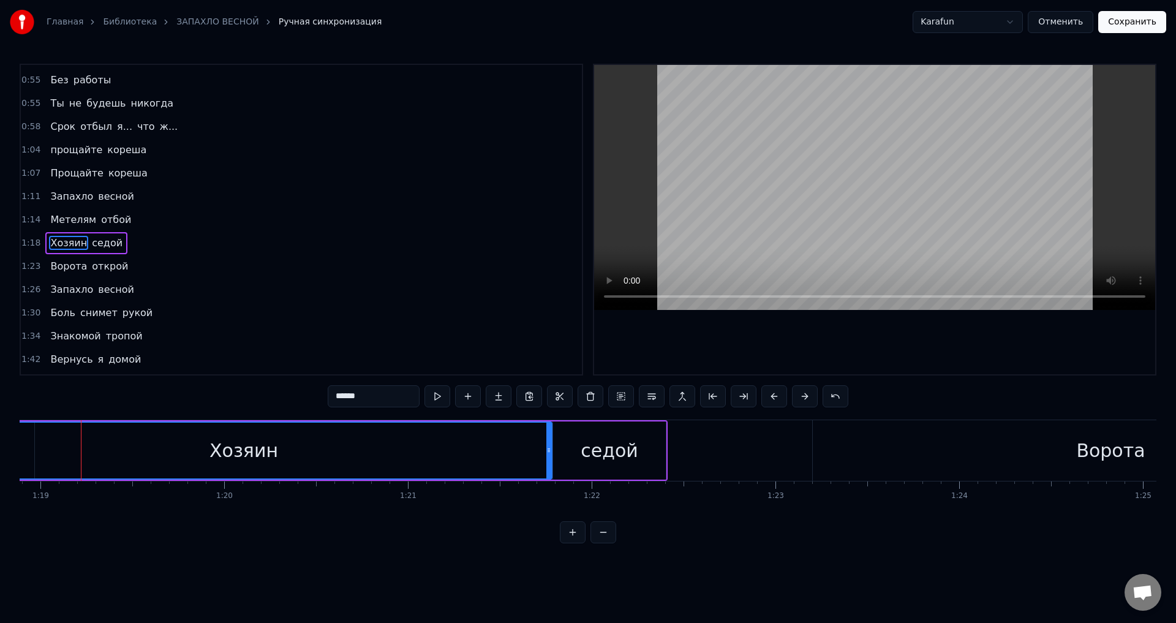
click at [772, 390] on button at bounding box center [774, 396] width 26 height 22
click at [773, 392] on button at bounding box center [774, 396] width 26 height 22
click at [775, 396] on button at bounding box center [774, 396] width 26 height 22
click at [772, 394] on button at bounding box center [774, 396] width 26 height 22
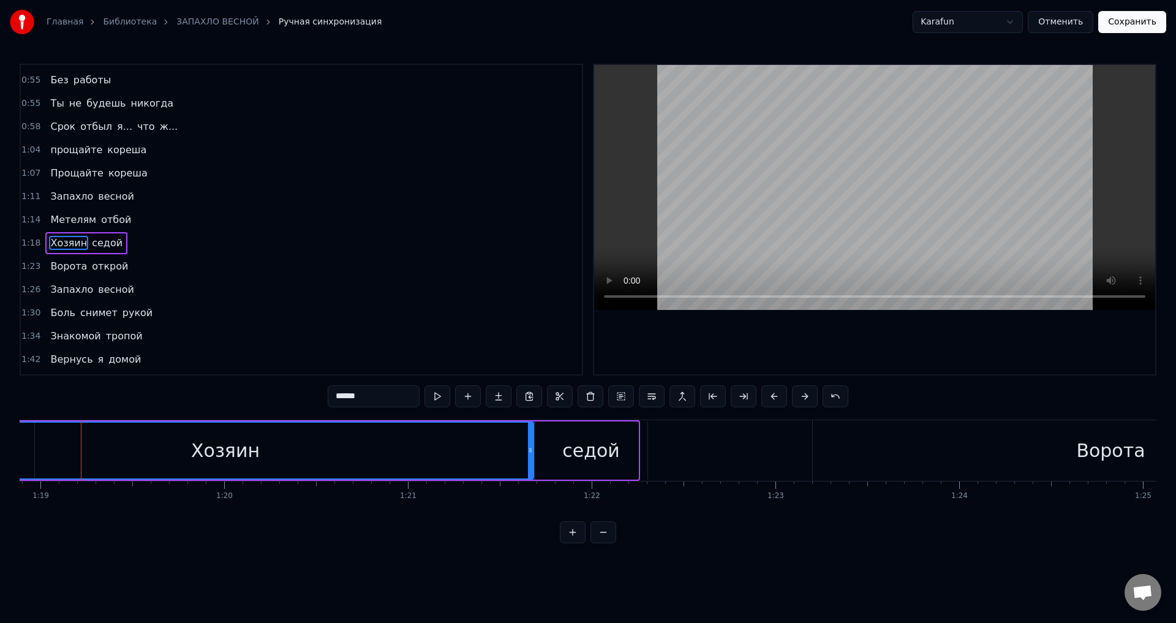
click at [773, 394] on button at bounding box center [774, 396] width 26 height 22
click at [771, 394] on button at bounding box center [774, 396] width 26 height 22
click at [770, 394] on button at bounding box center [774, 396] width 26 height 22
click at [770, 396] on button at bounding box center [774, 396] width 26 height 22
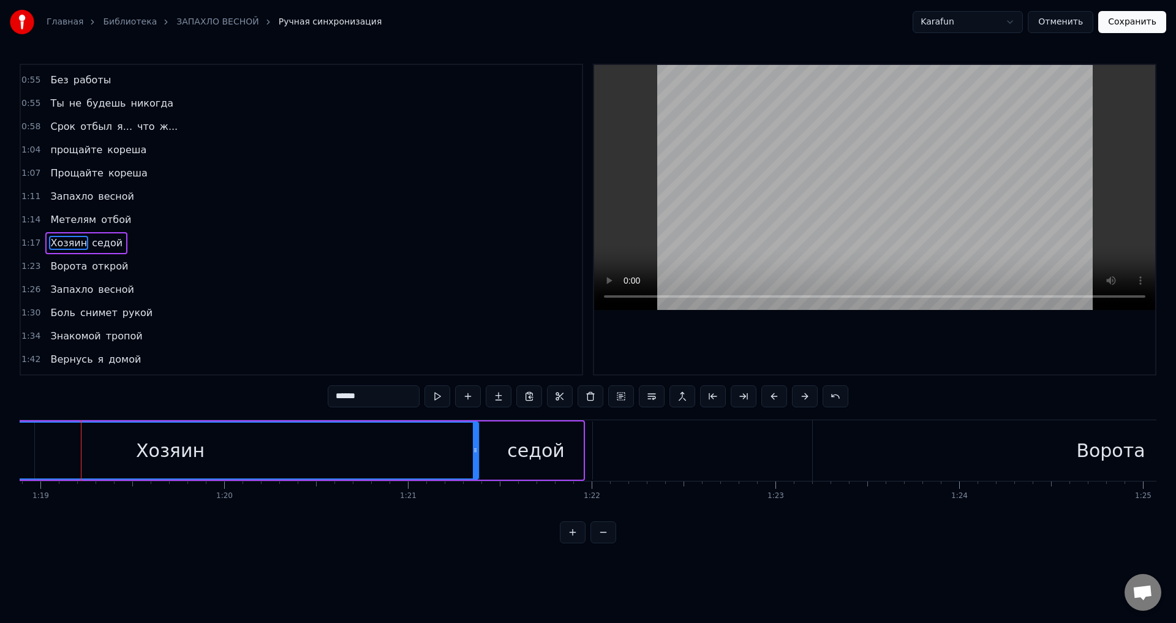
click at [770, 394] on button at bounding box center [774, 396] width 26 height 22
click at [770, 390] on button at bounding box center [774, 396] width 26 height 22
click at [770, 388] on button at bounding box center [774, 396] width 26 height 22
click at [770, 390] on button at bounding box center [774, 396] width 26 height 22
click at [768, 390] on button at bounding box center [774, 396] width 26 height 22
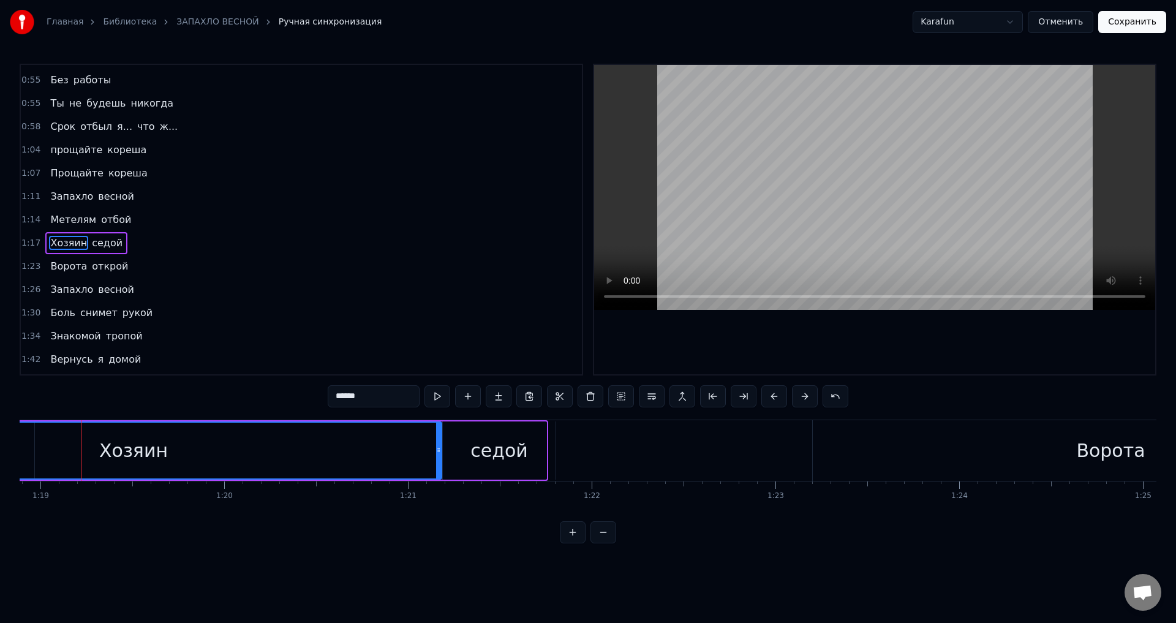
click at [769, 390] on button at bounding box center [774, 396] width 26 height 22
click at [769, 389] on button at bounding box center [774, 396] width 26 height 22
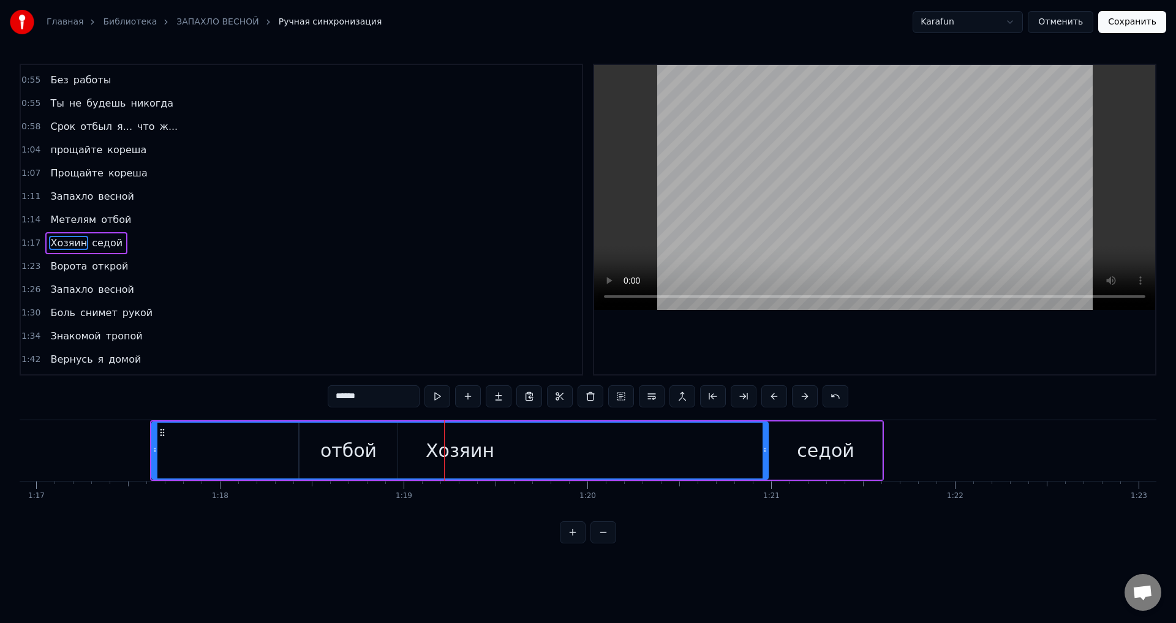
scroll to position [0, 14096]
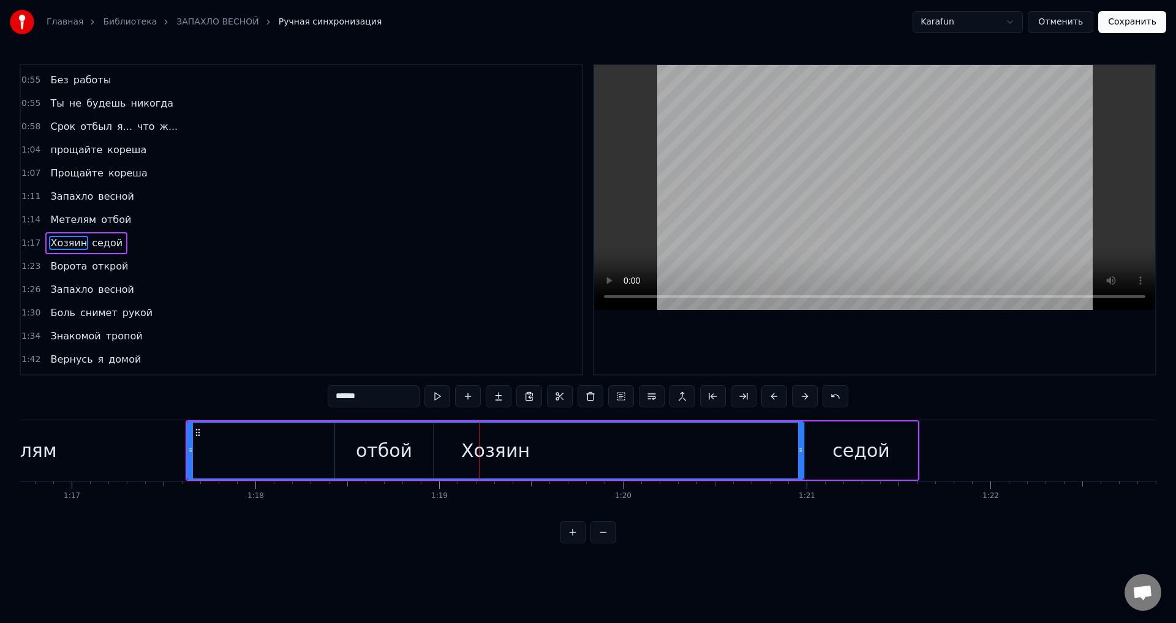
click at [744, 394] on button at bounding box center [744, 396] width 26 height 22
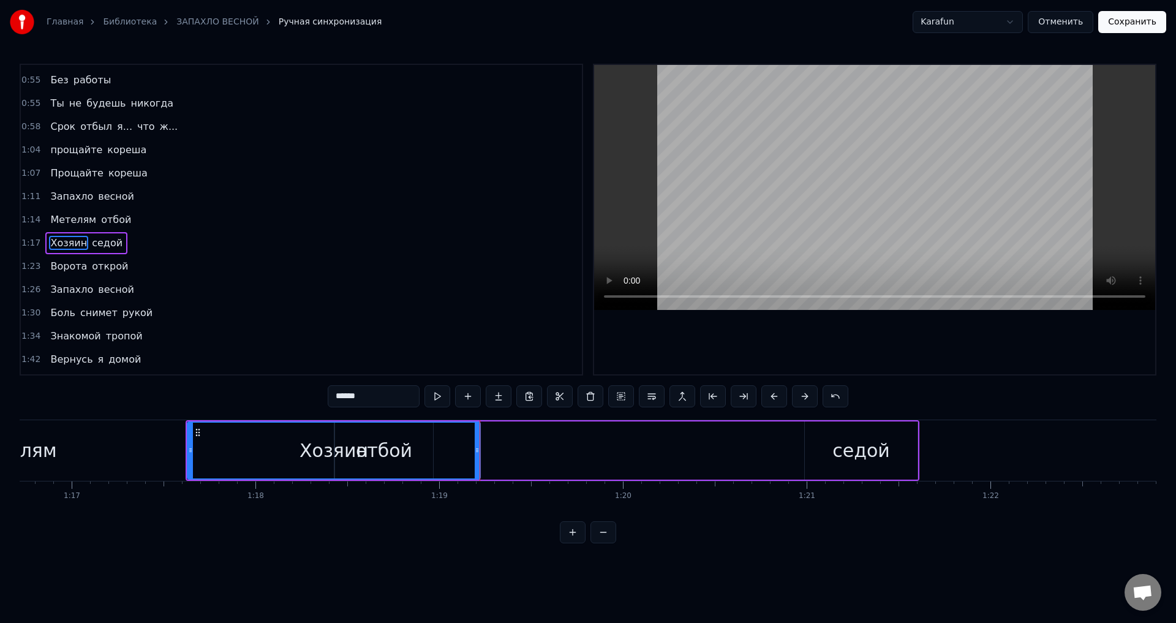
click at [780, 401] on button at bounding box center [774, 396] width 26 height 22
click at [778, 397] on button at bounding box center [774, 396] width 26 height 22
click at [777, 394] on button at bounding box center [774, 396] width 26 height 22
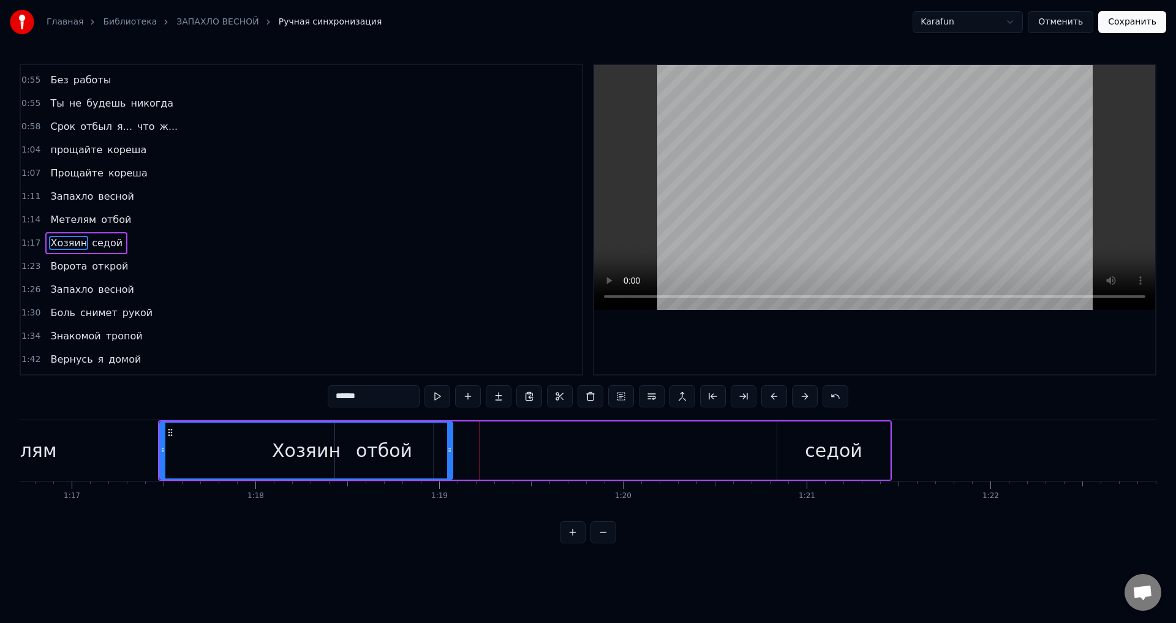
click at [611, 543] on button at bounding box center [603, 532] width 26 height 22
click at [604, 543] on button at bounding box center [603, 532] width 26 height 22
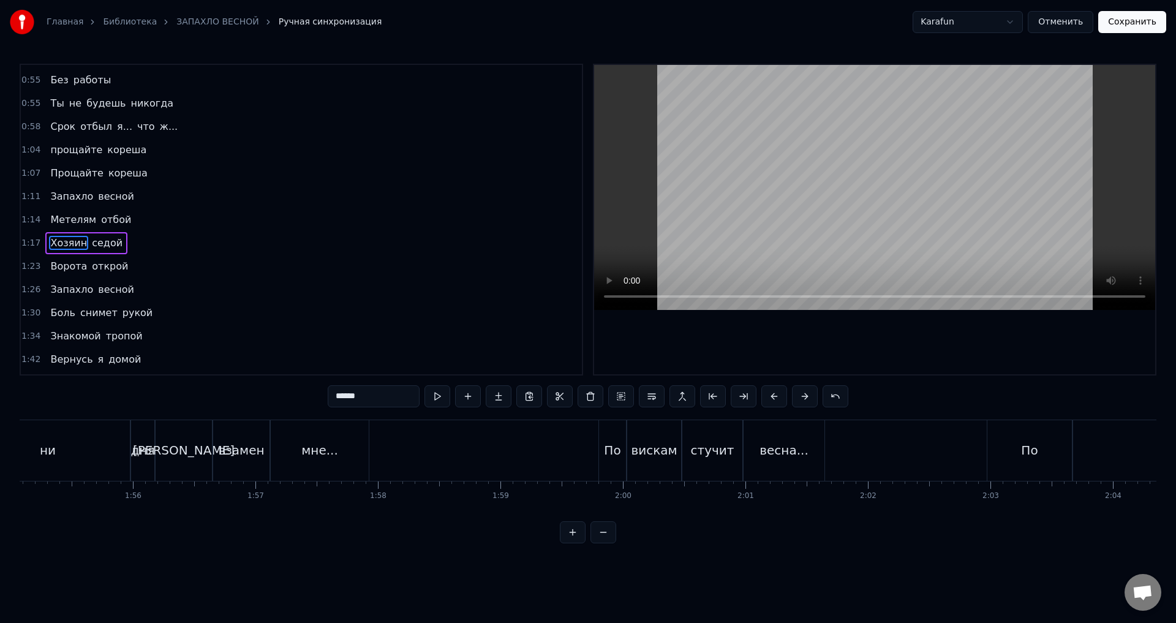
click at [601, 543] on button at bounding box center [603, 532] width 26 height 22
click at [602, 543] on button at bounding box center [603, 532] width 26 height 22
click at [598, 543] on div at bounding box center [588, 532] width 56 height 22
click at [601, 543] on div at bounding box center [588, 532] width 56 height 22
click at [602, 543] on div at bounding box center [588, 532] width 56 height 22
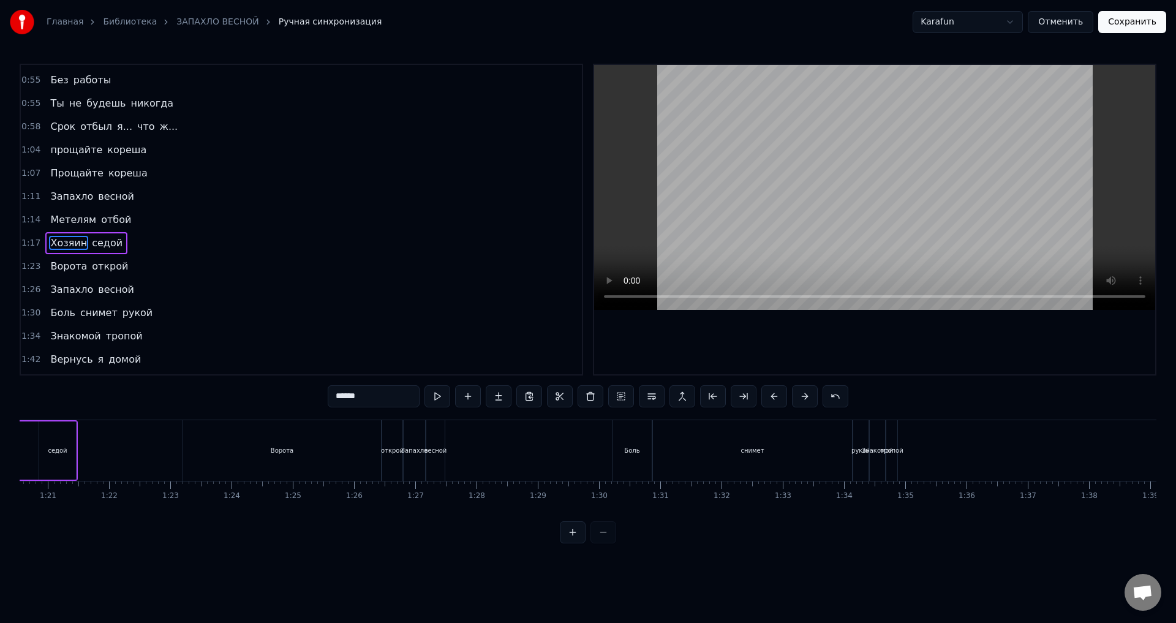
scroll to position [0, 4791]
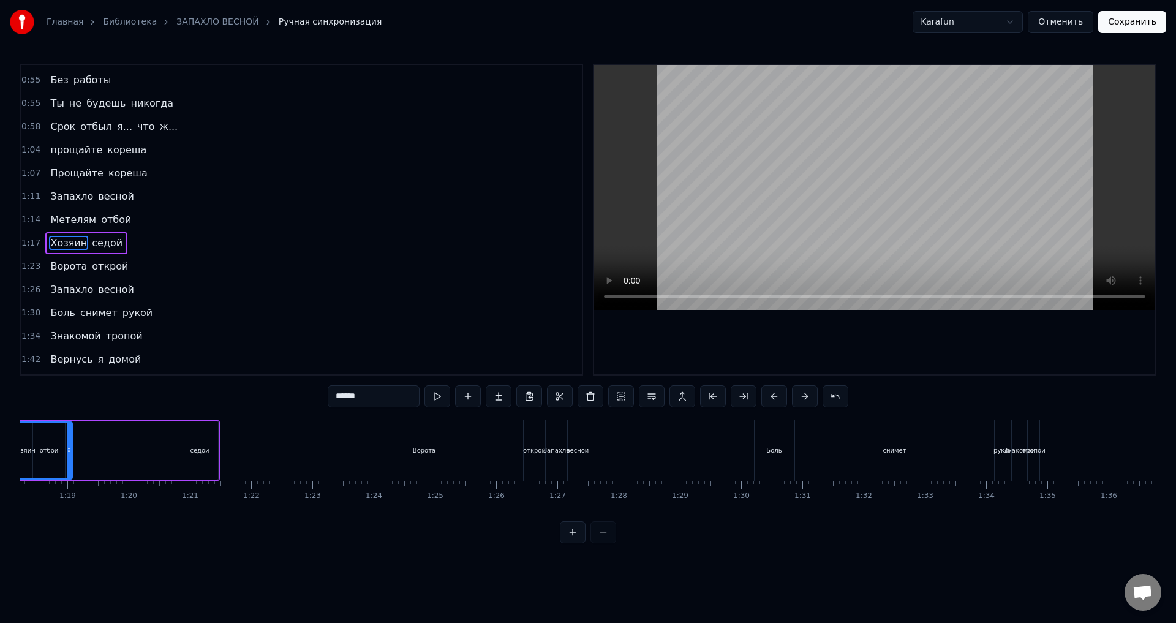
click at [471, 397] on button at bounding box center [468, 396] width 26 height 22
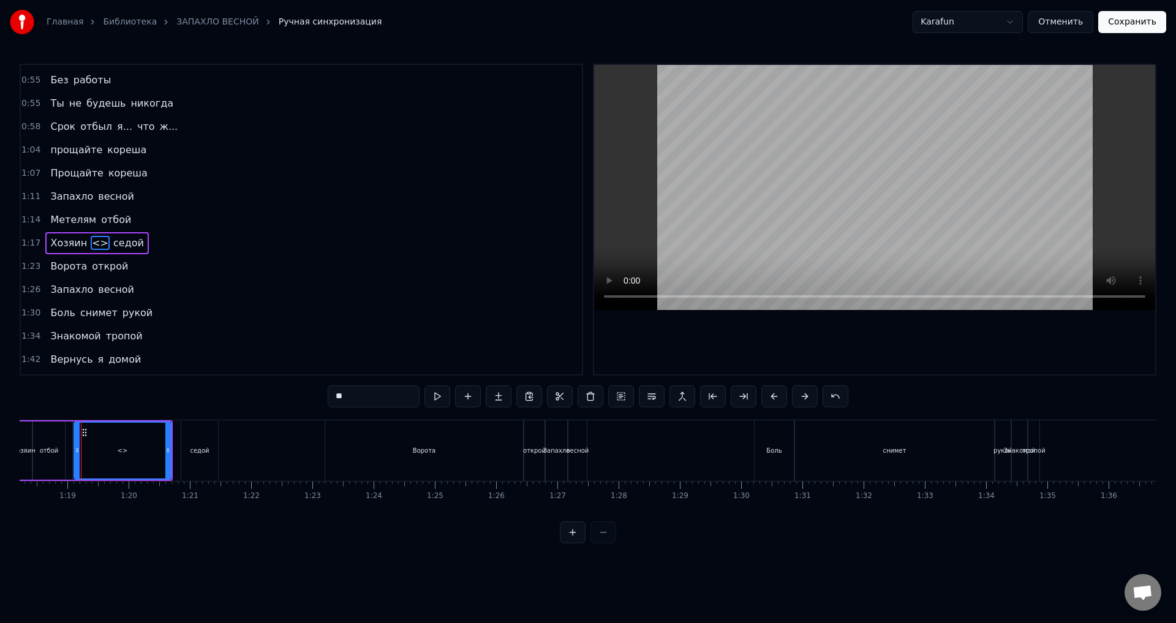
scroll to position [322, 0]
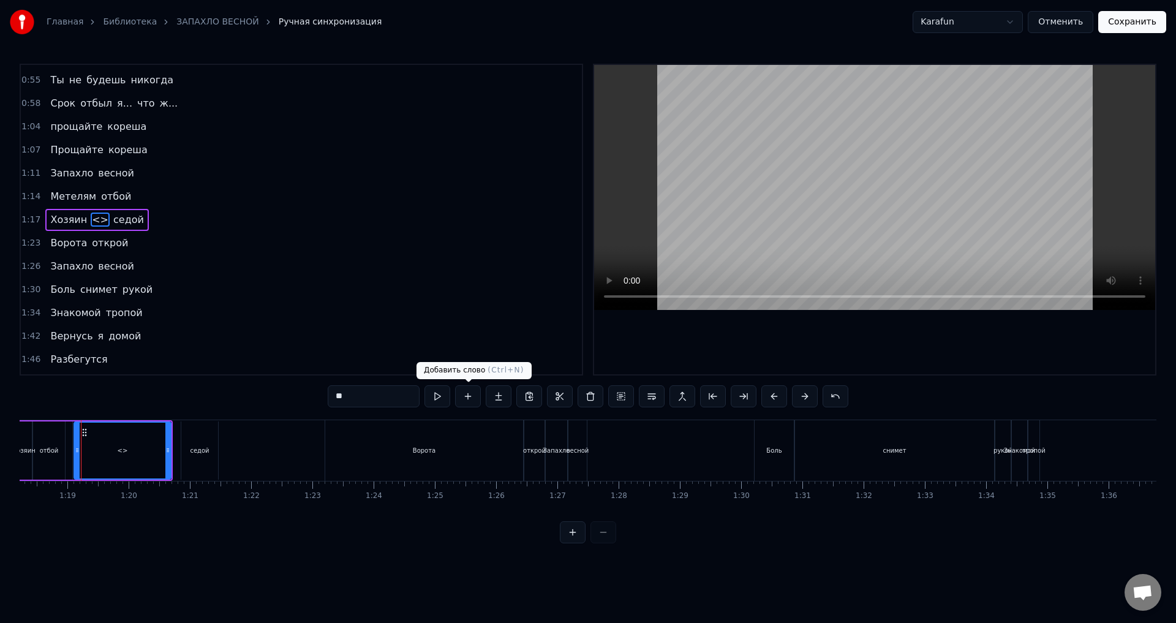
click at [561, 397] on button at bounding box center [560, 396] width 26 height 22
click at [608, 399] on button at bounding box center [606, 396] width 26 height 22
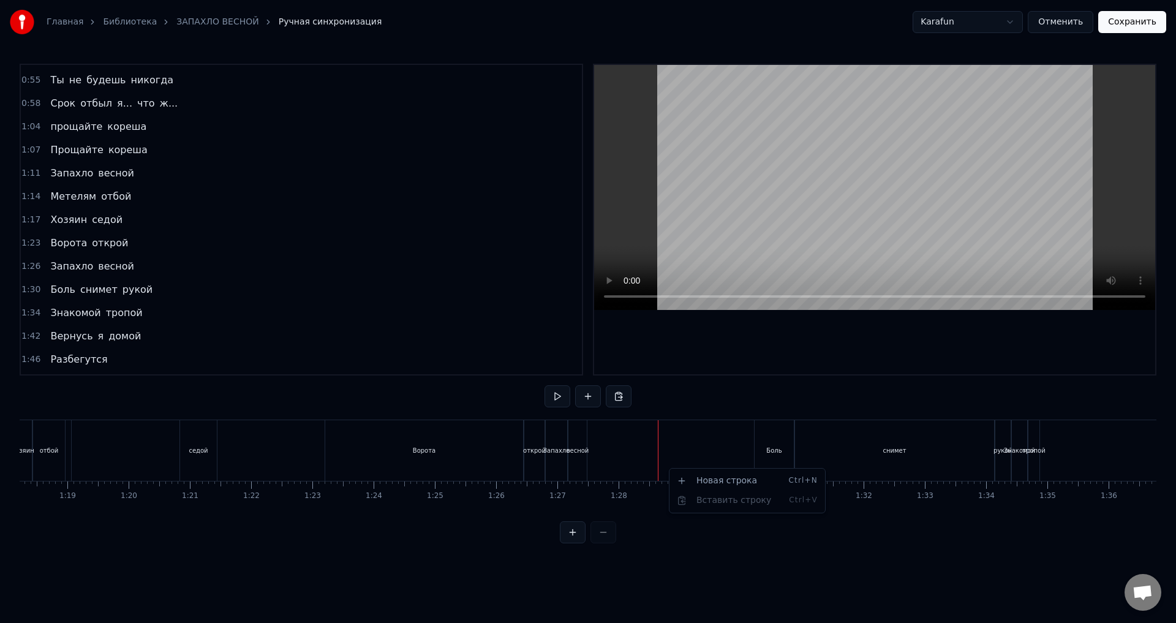
click at [622, 458] on html "Главная Библиотека ЗАПАХЛО ВЕСНОЙ Ручная синхронизация Karafun Отменить Сохрани…" at bounding box center [588, 281] width 1176 height 563
click at [584, 450] on div "весной" at bounding box center [578, 450] width 23 height 9
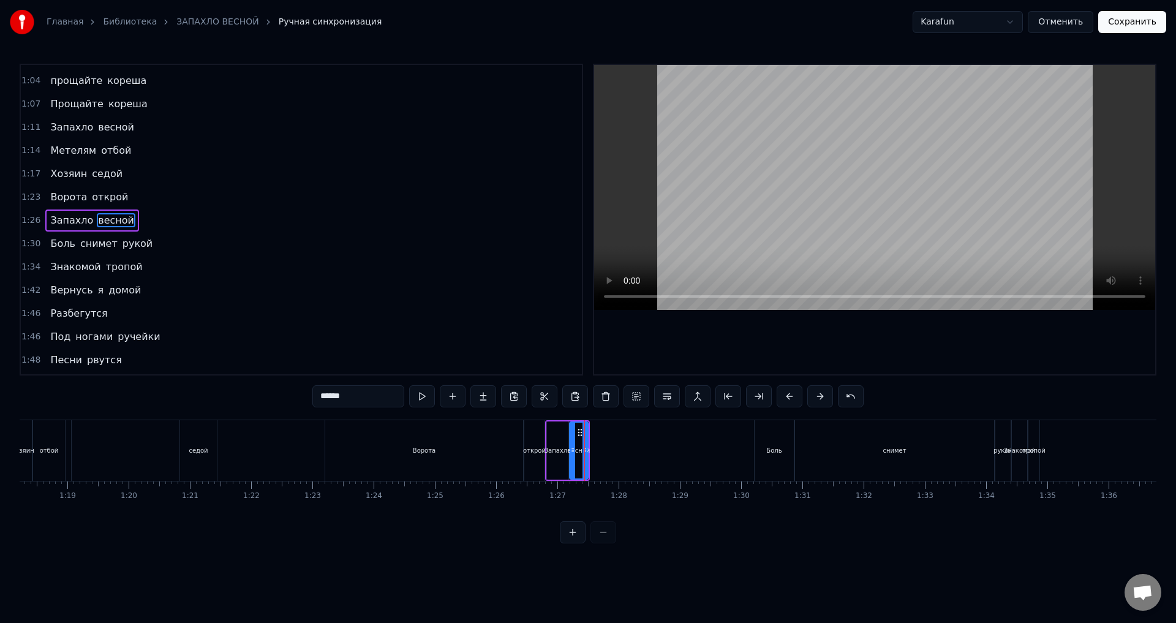
click at [525, 459] on div "открой" at bounding box center [534, 450] width 20 height 61
type input "******"
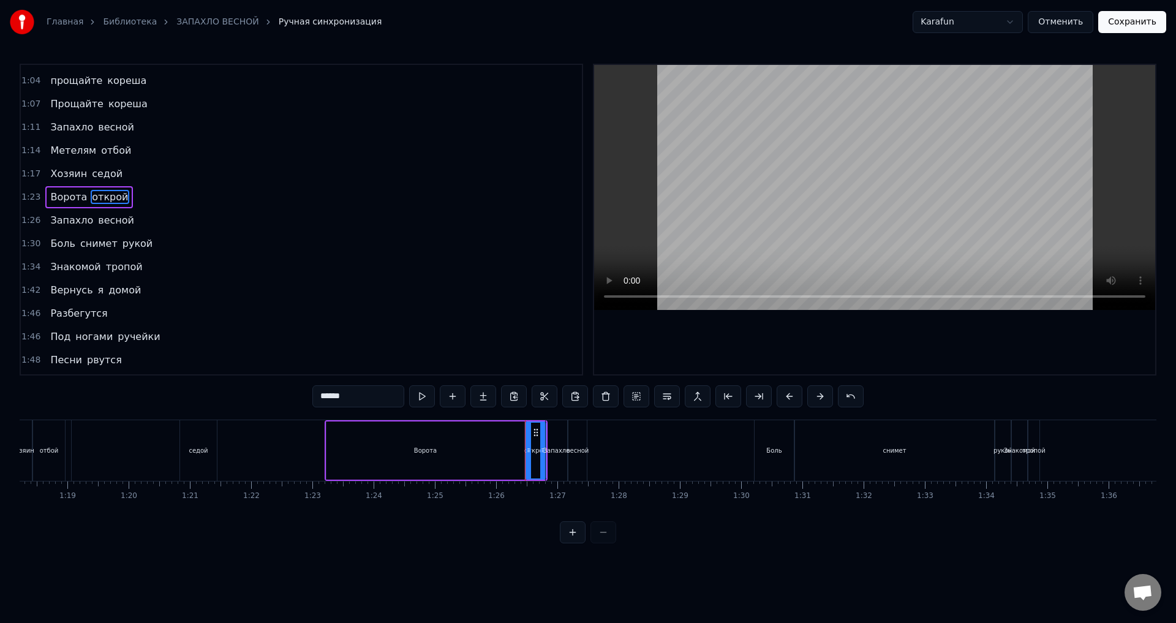
scroll to position [345, 0]
